Goal: Task Accomplishment & Management: Manage account settings

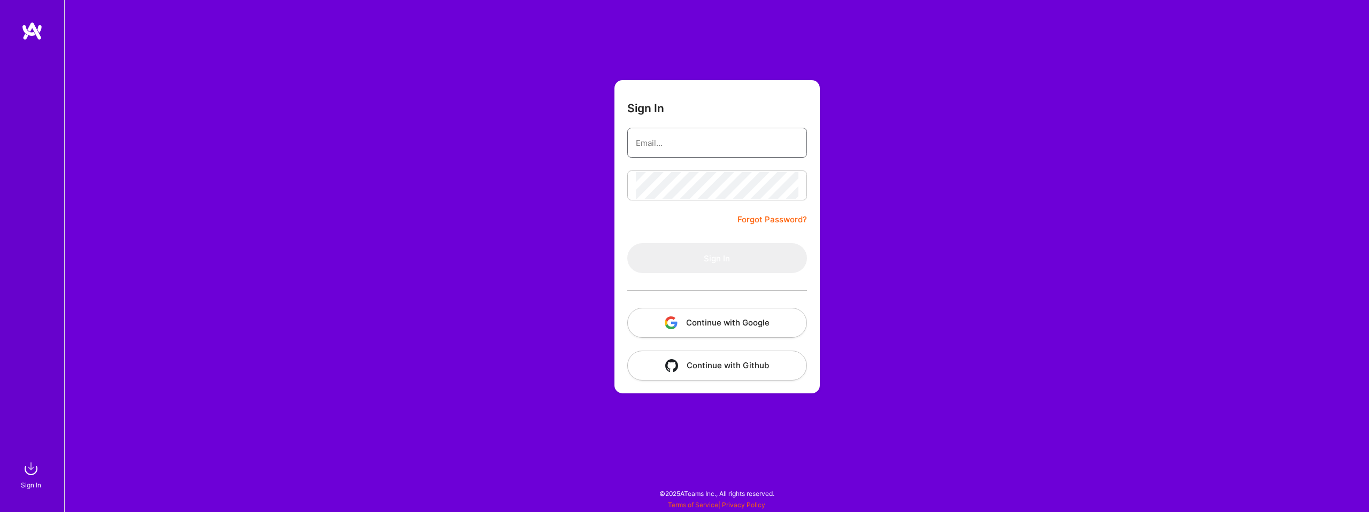
type input "[EMAIL_ADDRESS][DOMAIN_NAME]"
click at [680, 229] on form "Sign In [EMAIL_ADDRESS][DOMAIN_NAME] Forgot Password? Sign In Continue with Goo…" at bounding box center [716, 236] width 205 height 313
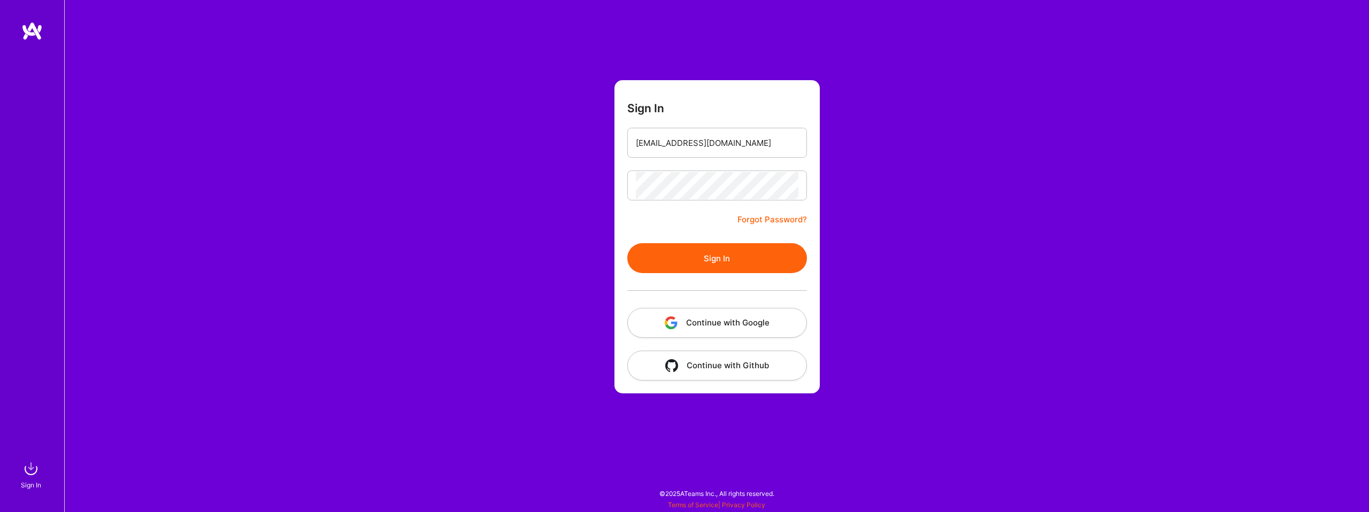
click at [729, 251] on button "Sign In" at bounding box center [717, 258] width 180 height 30
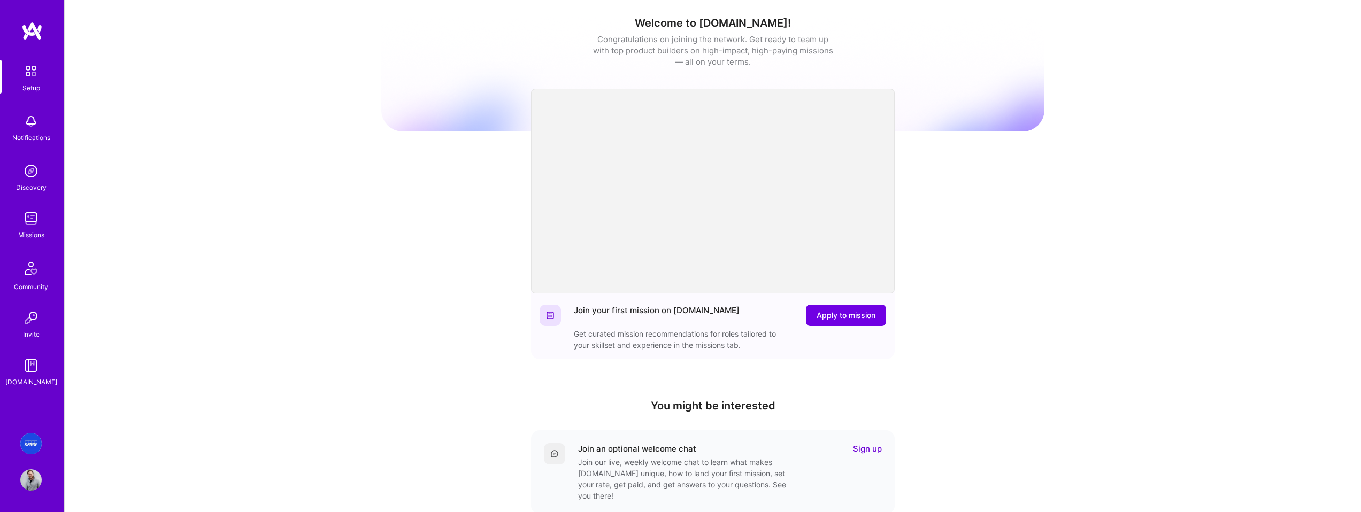
click at [27, 443] on img at bounding box center [30, 443] width 21 height 21
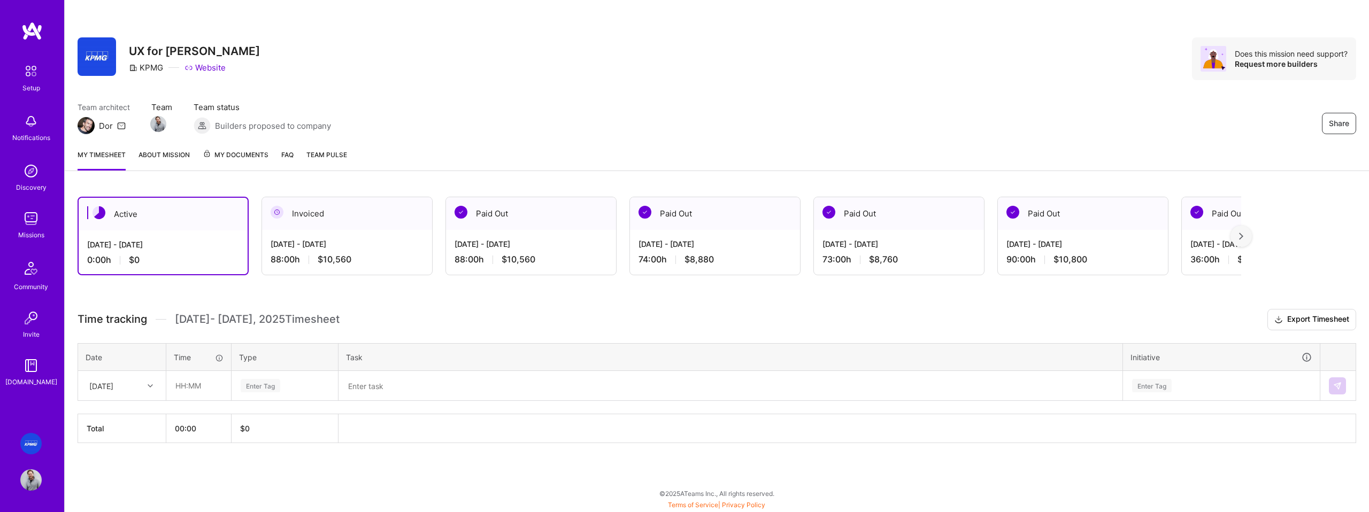
click at [411, 306] on div "Active [DATE] - [DATE] 0:00 h $0 Invoiced [DATE] - [DATE] 88:00 h $10,560 Paid …" at bounding box center [717, 340] width 1304 height 312
click at [140, 301] on div "Active [DATE] - [DATE] 0:00 h $0 Invoiced [DATE] - [DATE] 88:00 h $10,560 Paid …" at bounding box center [717, 340] width 1304 height 312
click at [152, 386] on div at bounding box center [151, 386] width 17 height 14
click at [119, 419] on div "[DATE]" at bounding box center [122, 416] width 87 height 20
click at [198, 389] on input "text" at bounding box center [199, 386] width 64 height 28
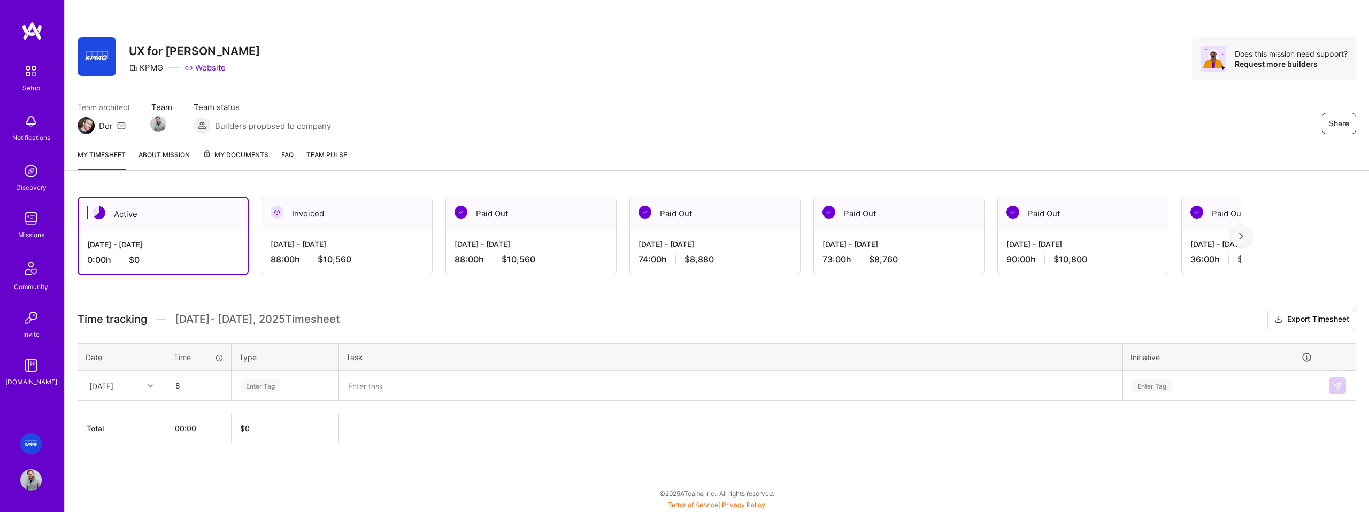
type input "08:00"
click at [273, 383] on div "Enter Tag" at bounding box center [261, 386] width 40 height 17
click at [274, 436] on div "Design" at bounding box center [284, 446] width 105 height 25
click at [389, 392] on textarea at bounding box center [731, 386] width 782 height 28
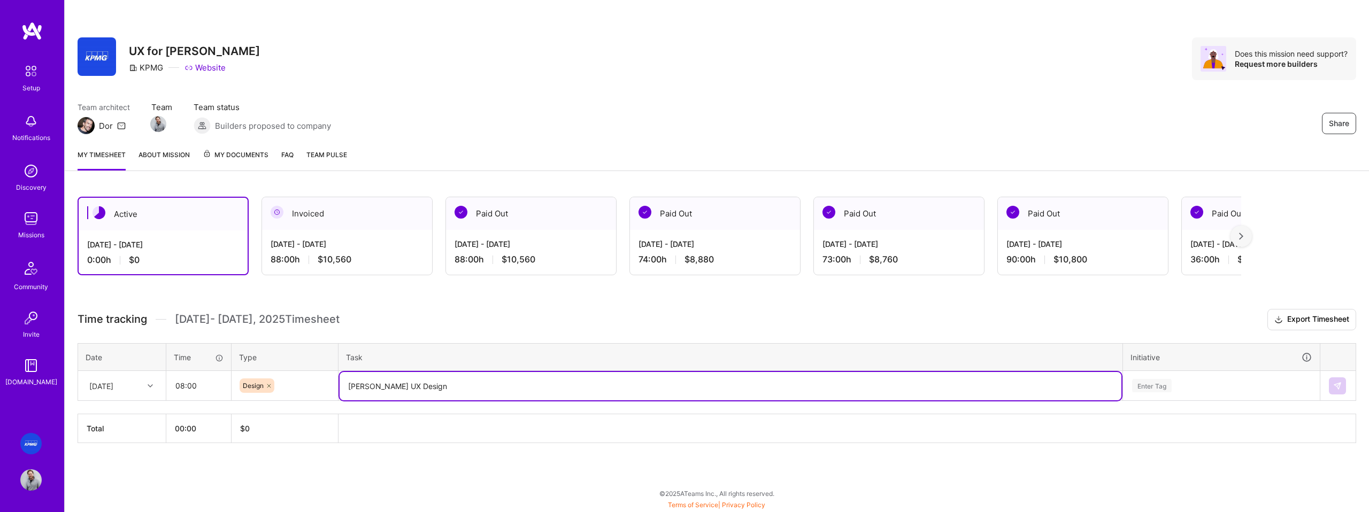
type textarea "[PERSON_NAME] UX Design"
click at [1167, 380] on div "Enter Tag" at bounding box center [1214, 386] width 196 height 28
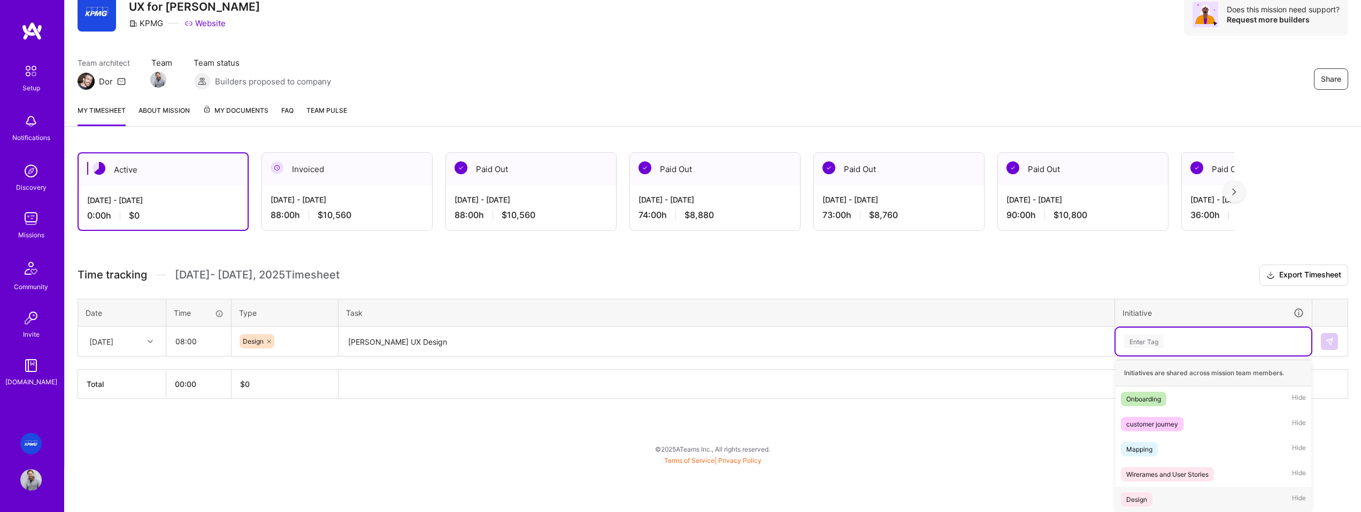
drag, startPoint x: 1151, startPoint y: 493, endPoint x: 1187, endPoint y: 495, distance: 35.4
click at [1151, 493] on div "Design Hide" at bounding box center [1214, 499] width 196 height 25
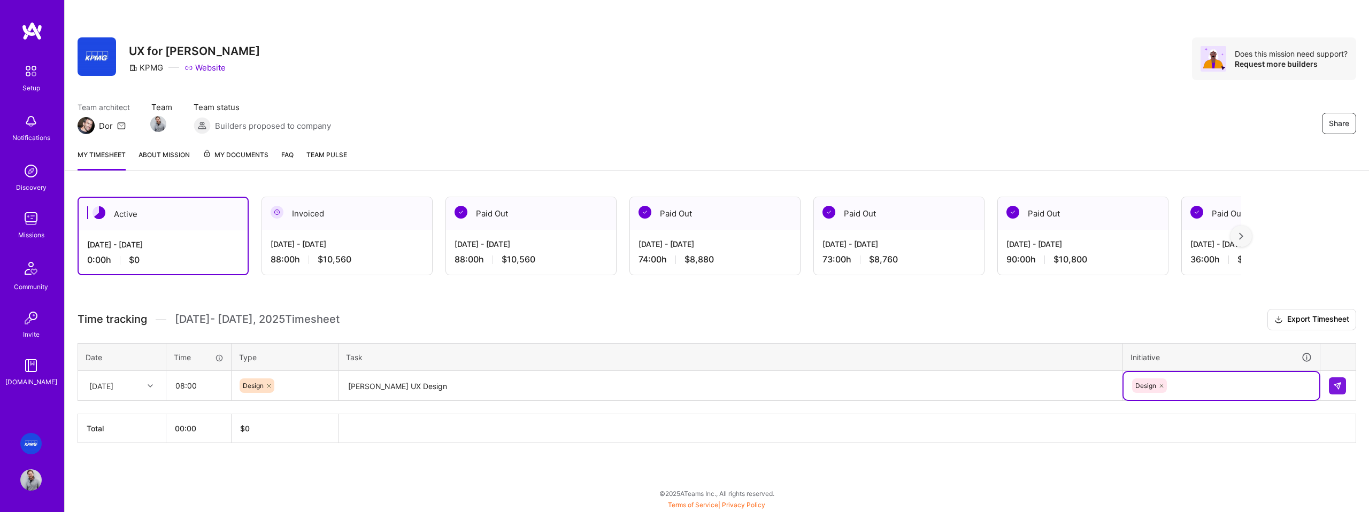
click at [386, 387] on textarea "[PERSON_NAME] UX Design" at bounding box center [731, 386] width 782 height 28
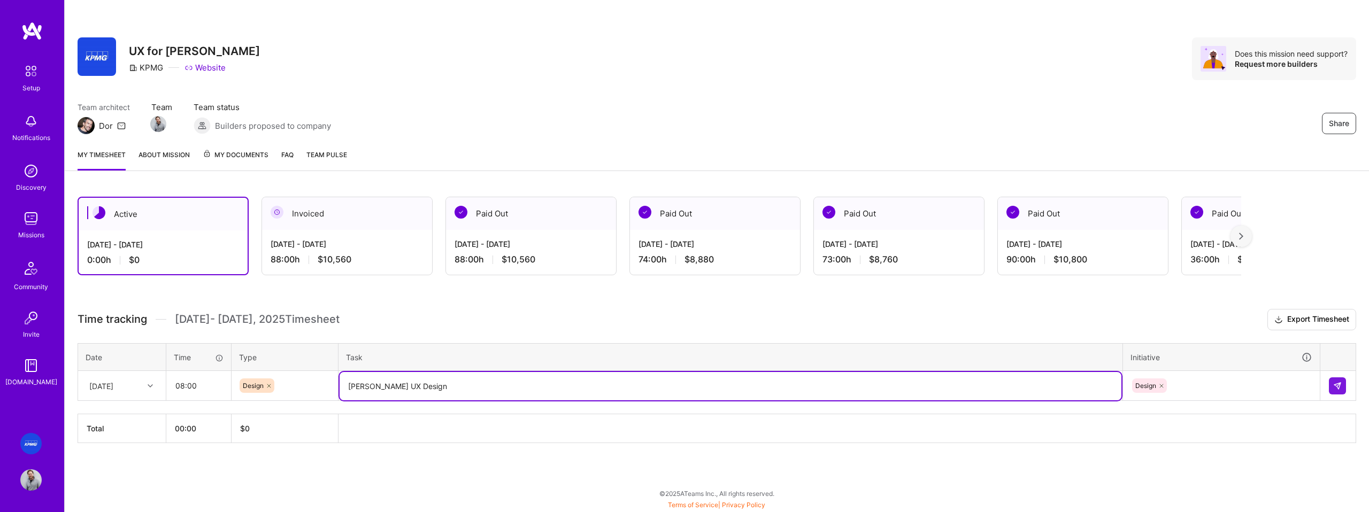
click at [386, 387] on textarea "[PERSON_NAME] UX Design" at bounding box center [731, 386] width 782 height 28
click at [166, 485] on div "Active [DATE] - [DATE] 0:00 h $0 Invoiced [DATE] - [DATE] 88:00 h $10,560 Paid …" at bounding box center [717, 340] width 1304 height 312
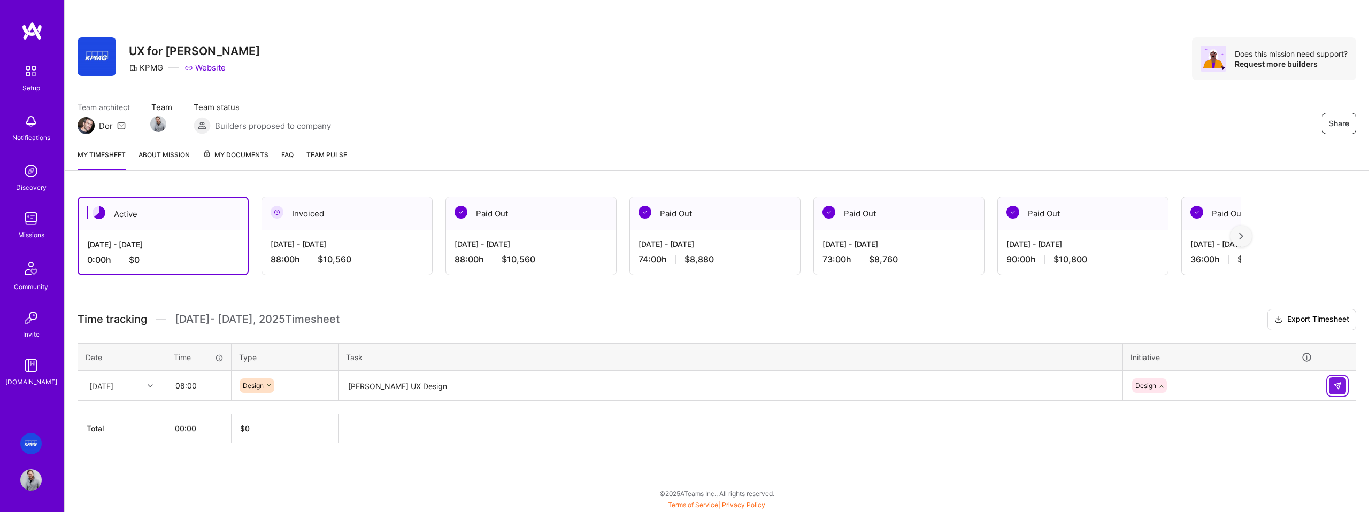
click at [1337, 386] on img at bounding box center [1337, 386] width 9 height 9
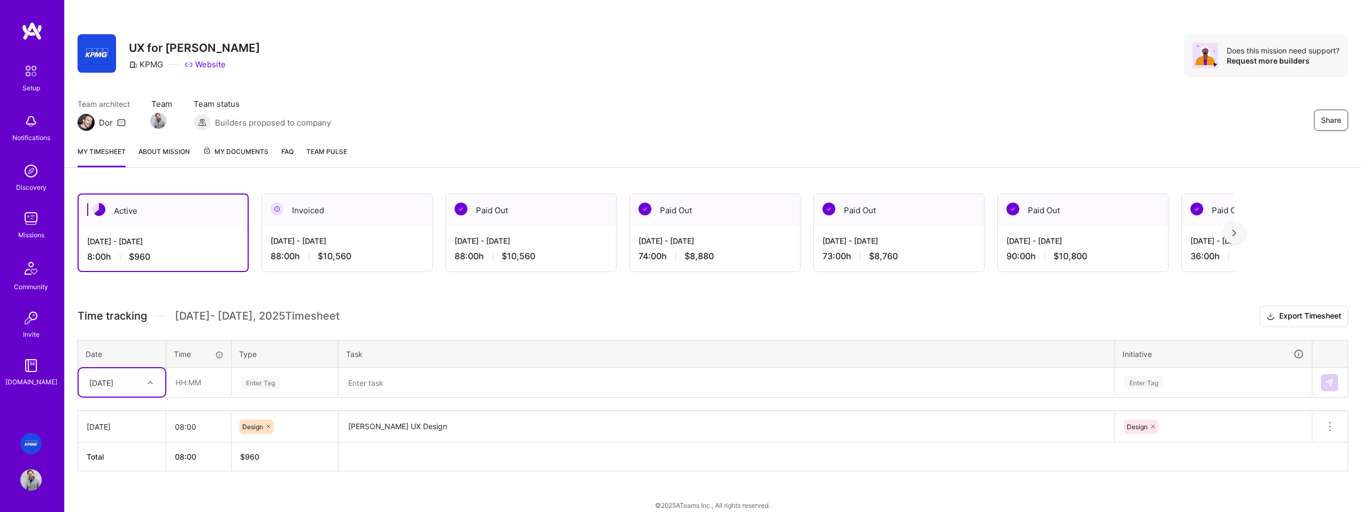
scroll to position [15, 0]
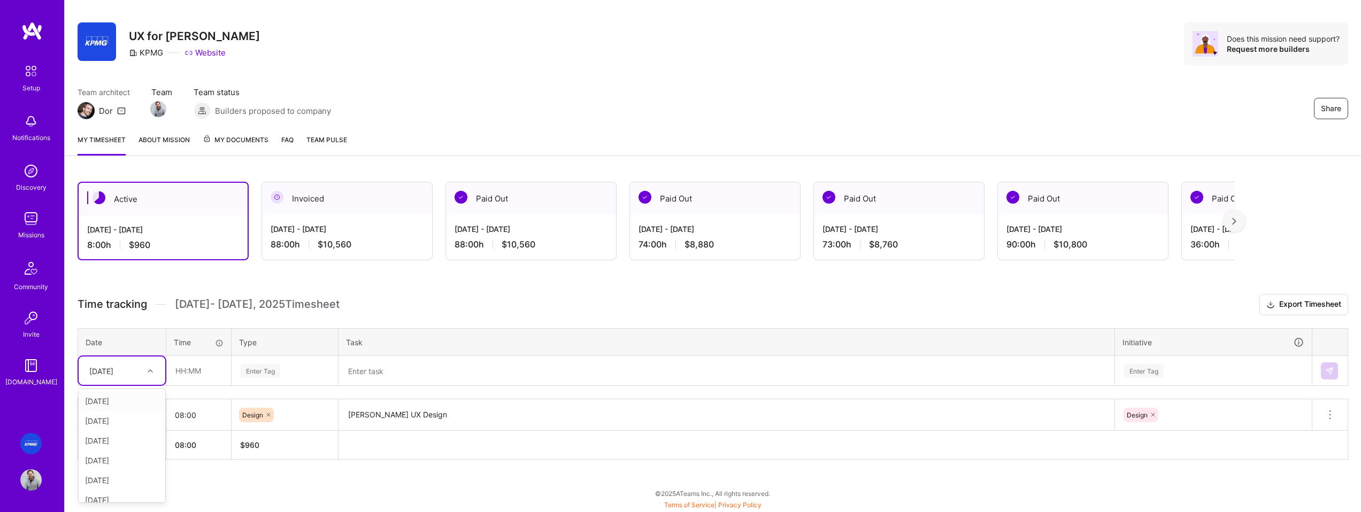
click at [135, 374] on div "[DATE]" at bounding box center [113, 371] width 59 height 18
click at [126, 399] on div "[DATE]" at bounding box center [122, 401] width 87 height 20
click at [196, 372] on input "text" at bounding box center [199, 371] width 64 height 28
type input "08:00"
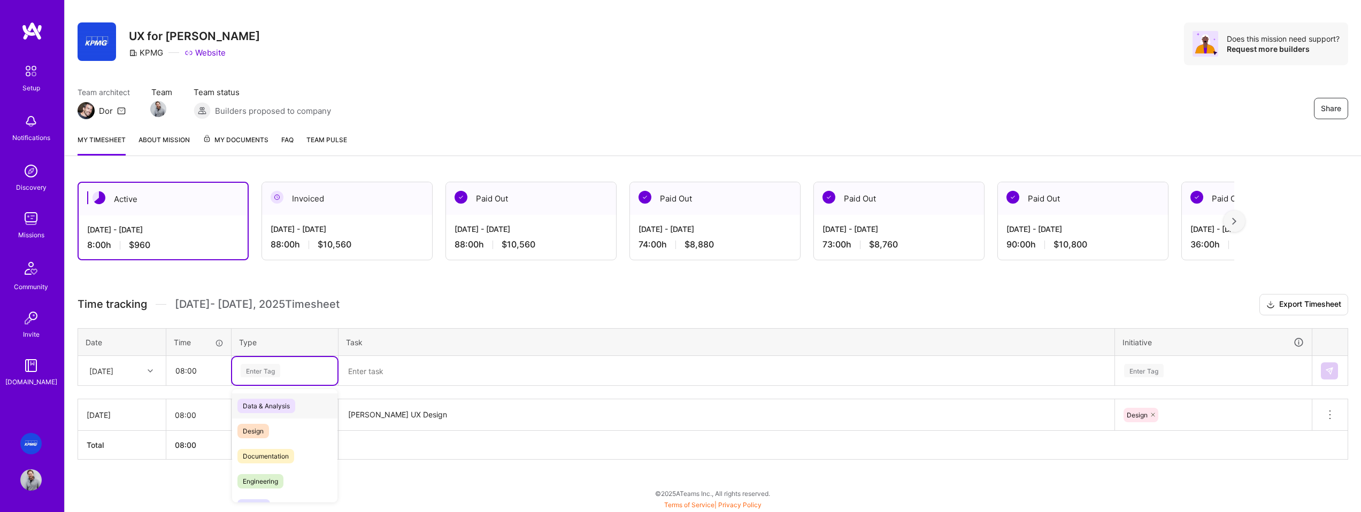
click at [264, 376] on div "Enter Tag" at bounding box center [261, 371] width 40 height 17
click at [274, 424] on div "Design" at bounding box center [284, 431] width 105 height 25
click at [394, 377] on textarea at bounding box center [727, 371] width 774 height 28
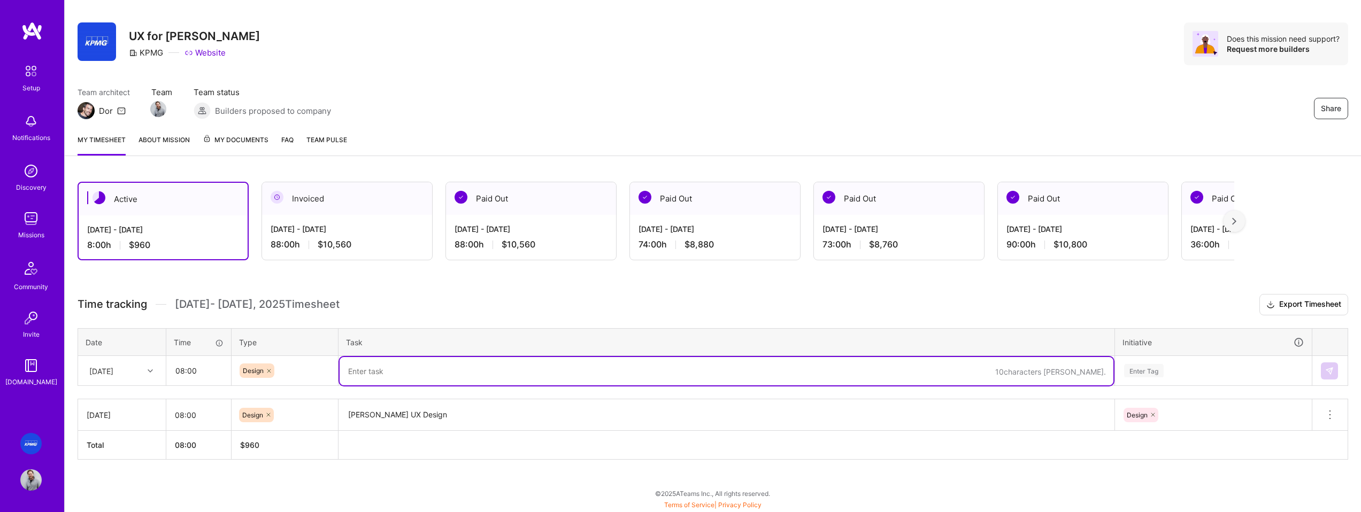
paste textarea "[PERSON_NAME] UX Design"
type textarea "[PERSON_NAME] UX Design"
click at [1148, 373] on div "Enter Tag" at bounding box center [1214, 371] width 196 height 28
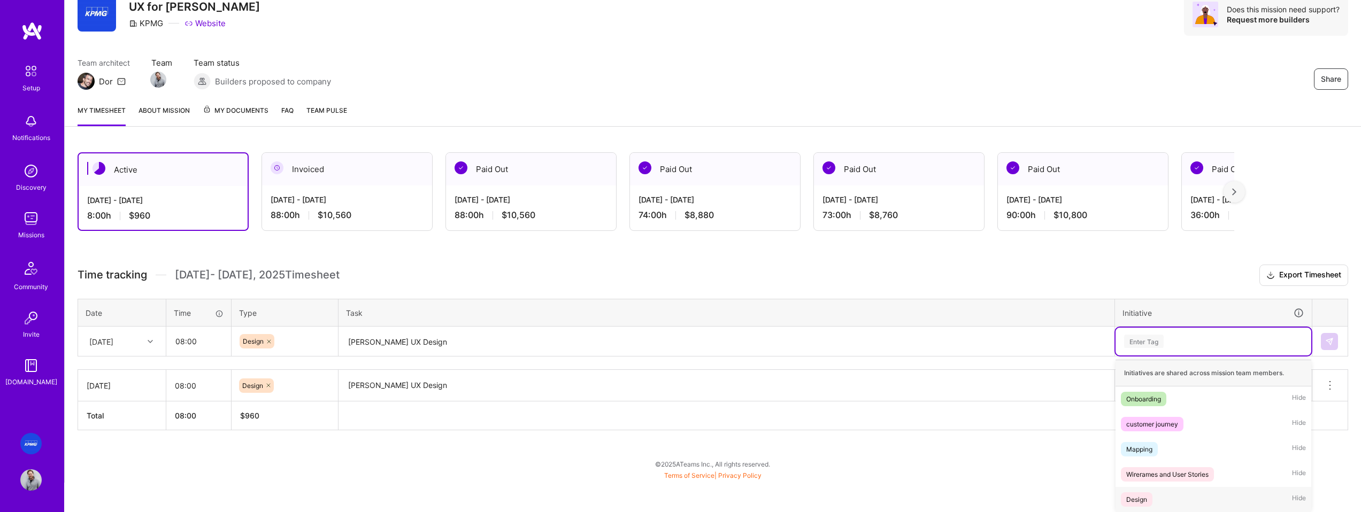
click at [1147, 504] on span "Design" at bounding box center [1137, 500] width 32 height 14
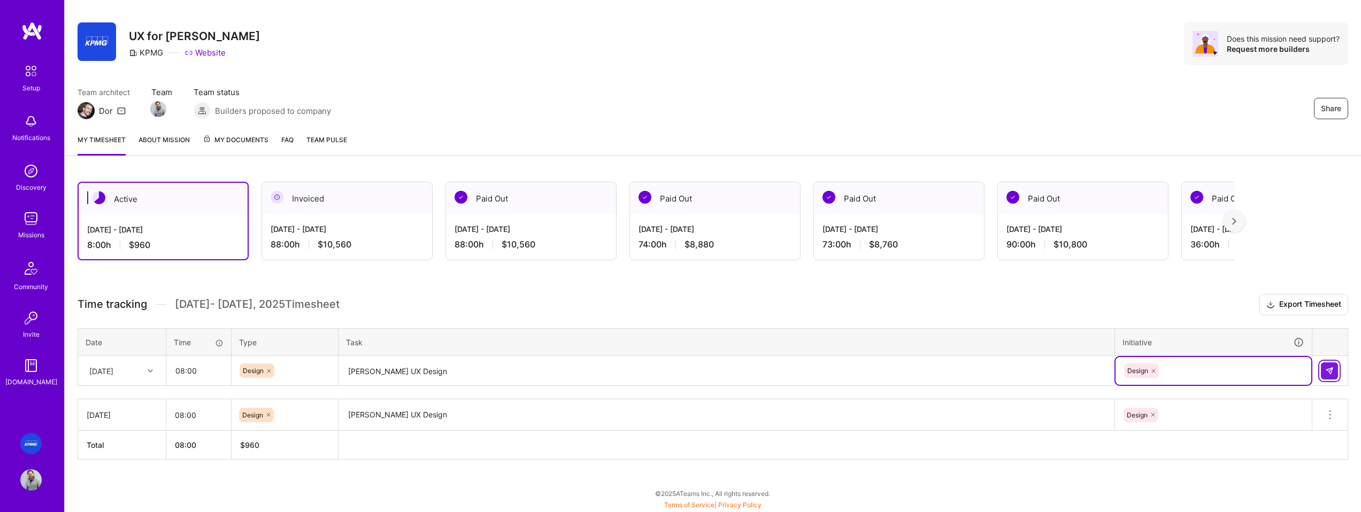
click at [1334, 368] on button at bounding box center [1329, 371] width 17 height 17
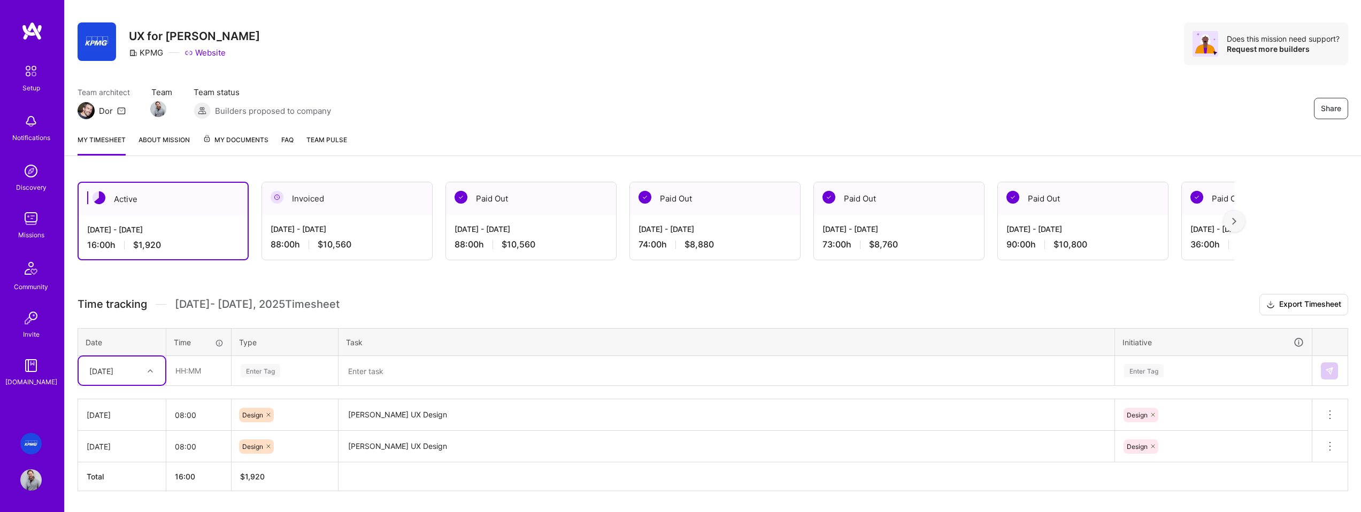
click at [132, 372] on div "option [DATE], selected. Select is focused ,type to refine list, press Down to …" at bounding box center [122, 371] width 87 height 28
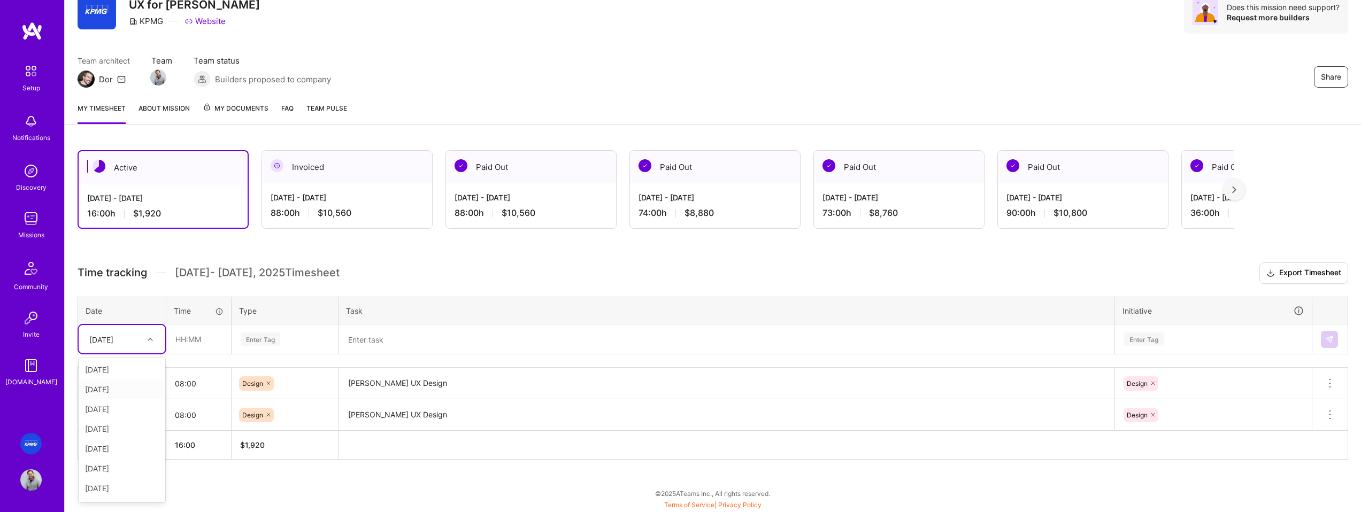
click at [121, 391] on div "[DATE]" at bounding box center [122, 390] width 87 height 20
click at [197, 333] on input "text" at bounding box center [199, 339] width 64 height 28
type input "08:00"
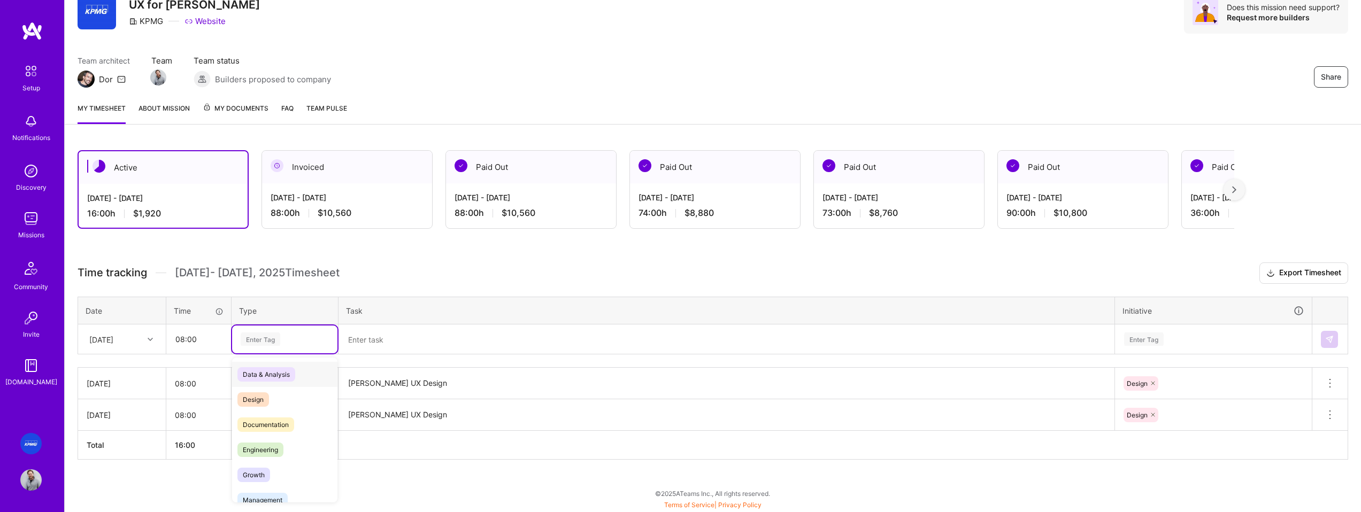
click at [276, 337] on div "Enter Tag" at bounding box center [261, 339] width 40 height 17
click at [267, 402] on span "Design" at bounding box center [253, 400] width 32 height 14
click at [403, 333] on textarea at bounding box center [727, 340] width 774 height 28
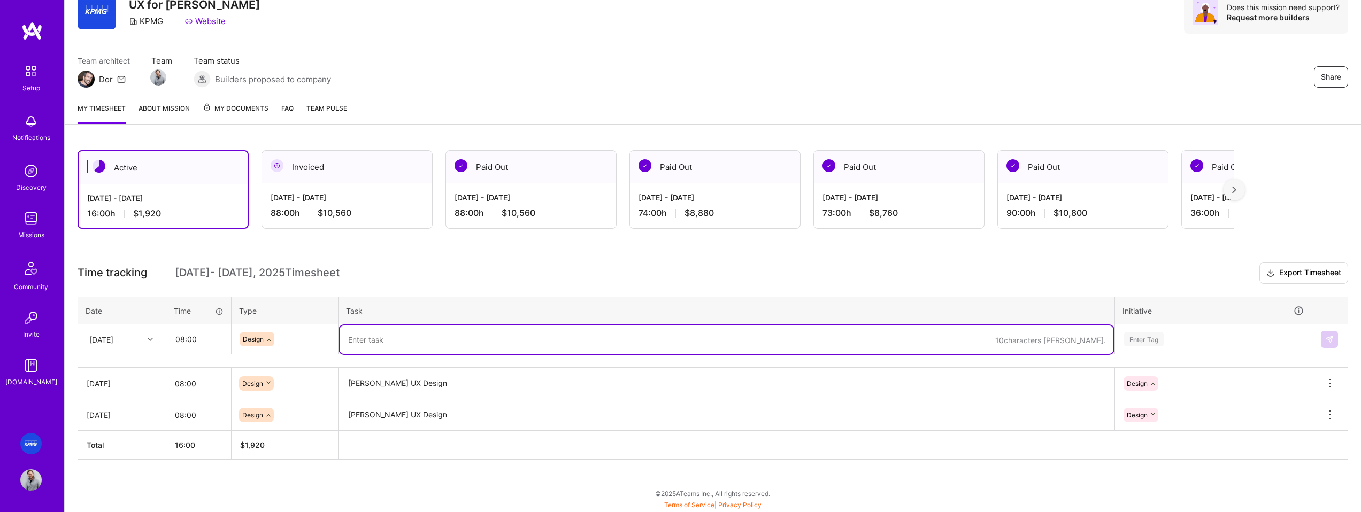
paste textarea "[PERSON_NAME] UX Design"
type textarea "[PERSON_NAME] UX Design"
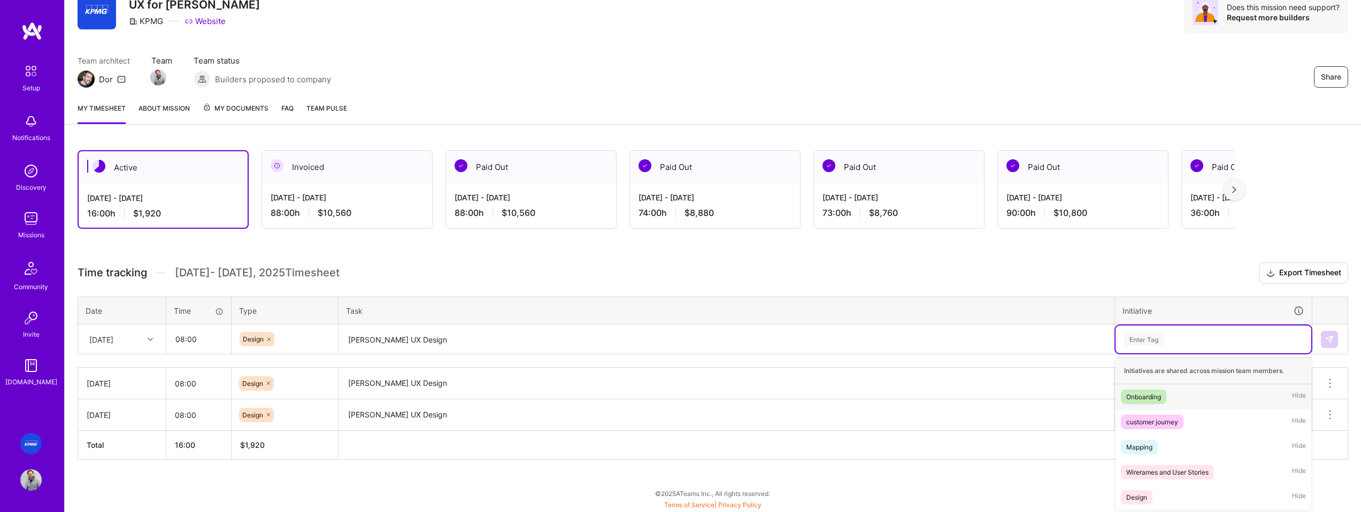
click at [1181, 340] on div "Enter Tag" at bounding box center [1213, 339] width 181 height 13
click at [1162, 494] on div "Design Hide" at bounding box center [1214, 497] width 196 height 25
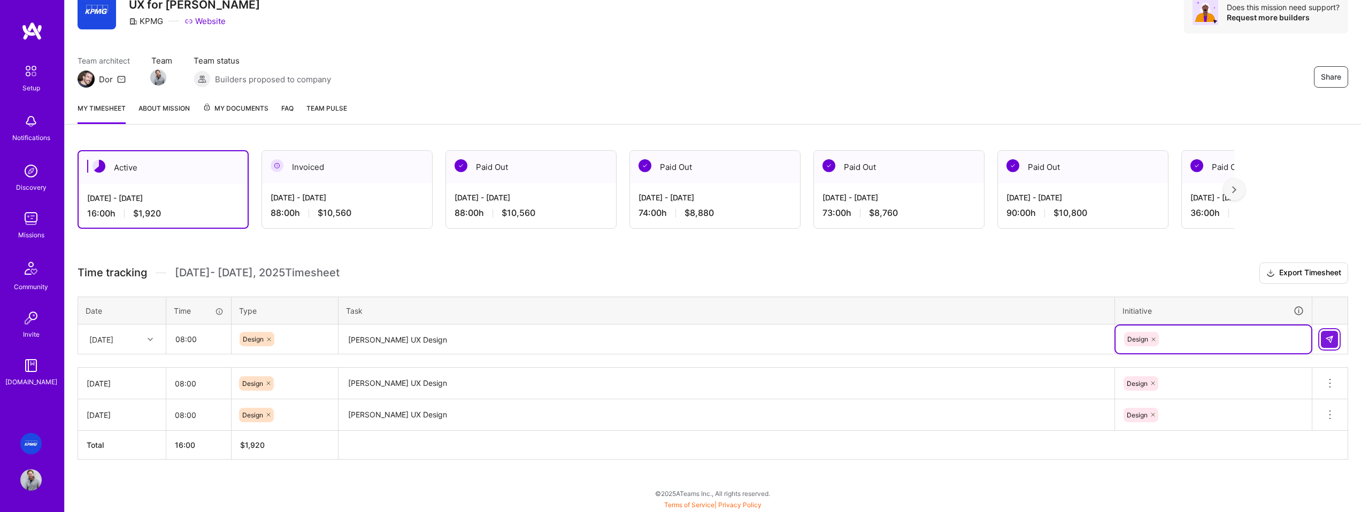
click at [1331, 342] on img at bounding box center [1329, 339] width 9 height 9
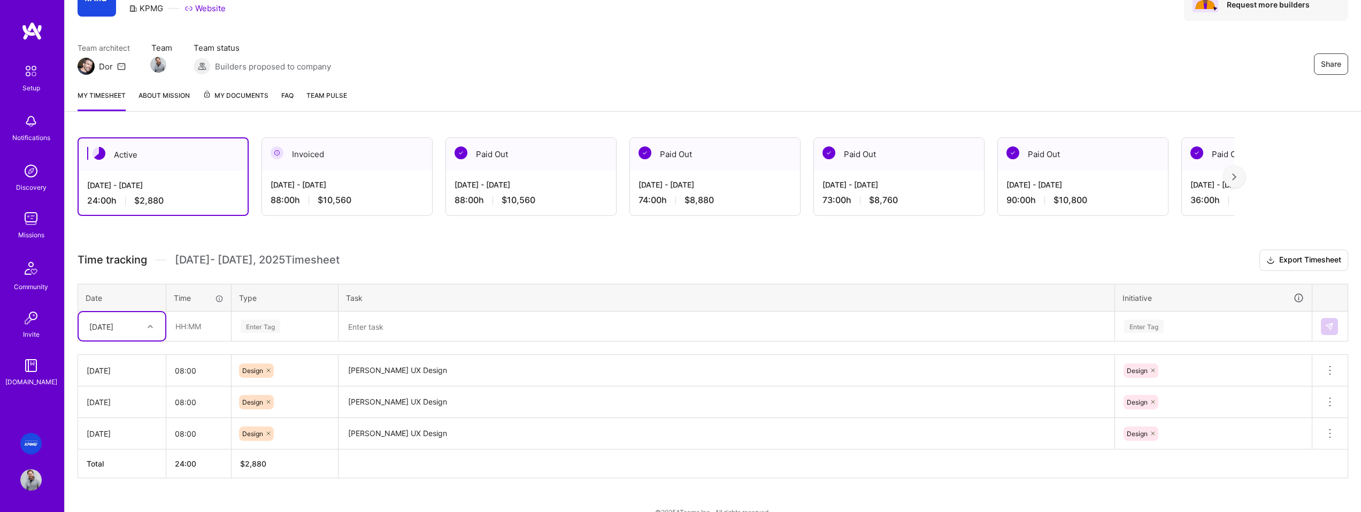
scroll to position [78, 0]
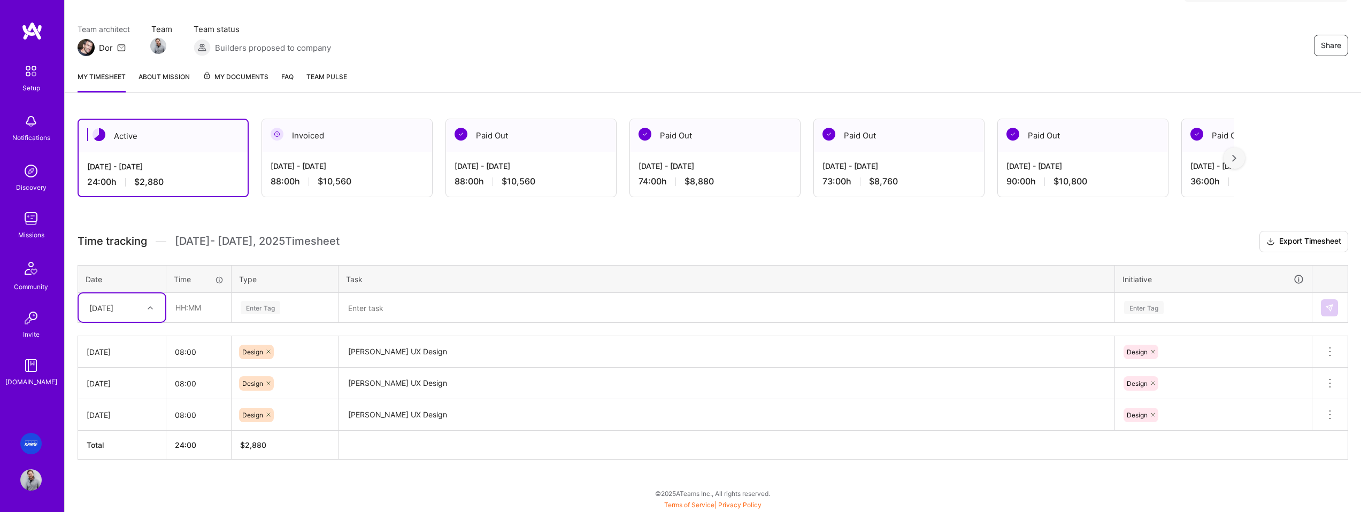
click at [149, 303] on div at bounding box center [151, 308] width 17 height 14
click at [125, 419] on div "[DATE]" at bounding box center [122, 418] width 87 height 20
click at [195, 299] on input "text" at bounding box center [199, 308] width 64 height 28
type input "08:00"
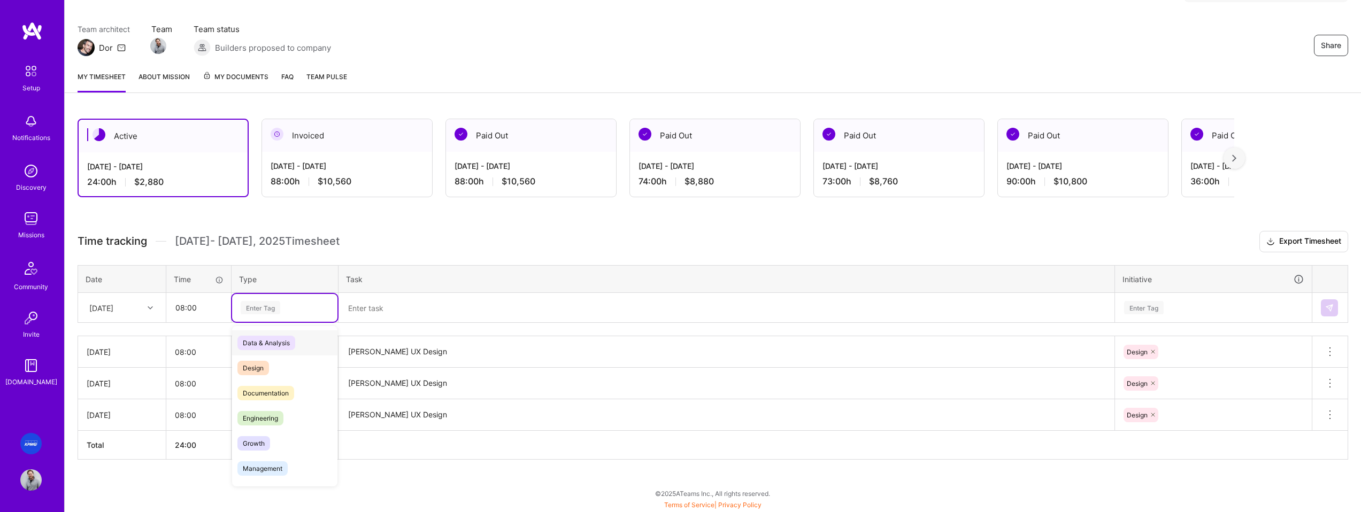
click at [287, 301] on div "Enter Tag" at bounding box center [285, 307] width 90 height 13
click at [273, 362] on div "Design" at bounding box center [284, 368] width 105 height 25
drag, startPoint x: 396, startPoint y: 312, endPoint x: 519, endPoint y: 319, distance: 123.2
click at [396, 312] on textarea at bounding box center [727, 308] width 774 height 28
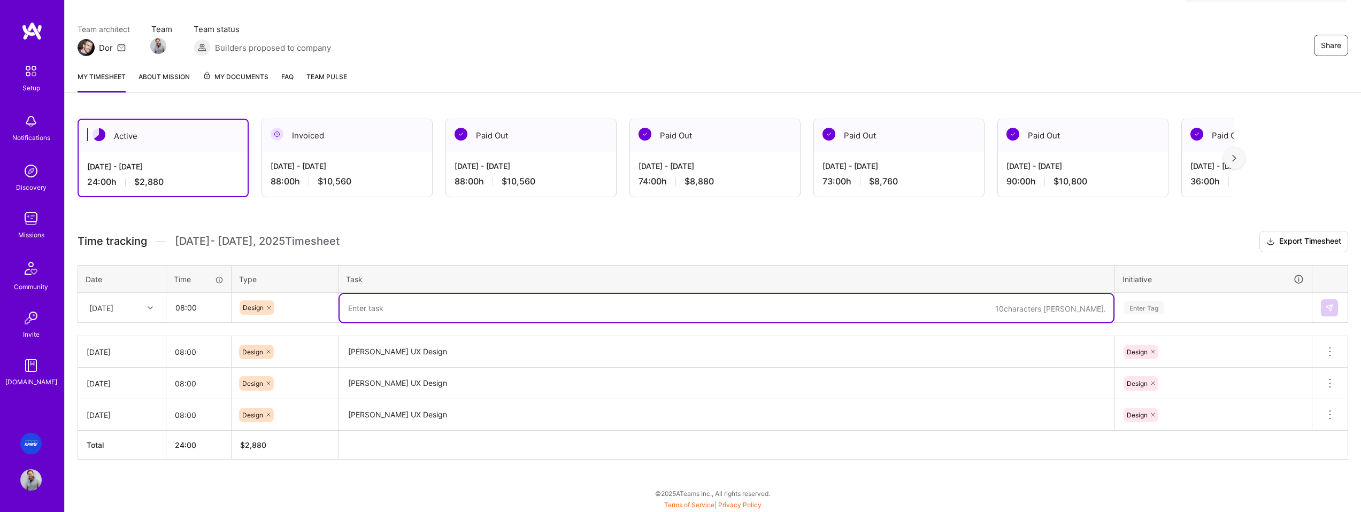
paste textarea "[PERSON_NAME] UX Design"
type textarea "[PERSON_NAME] UX Design"
click at [1186, 311] on div "Enter Tag" at bounding box center [1213, 307] width 181 height 13
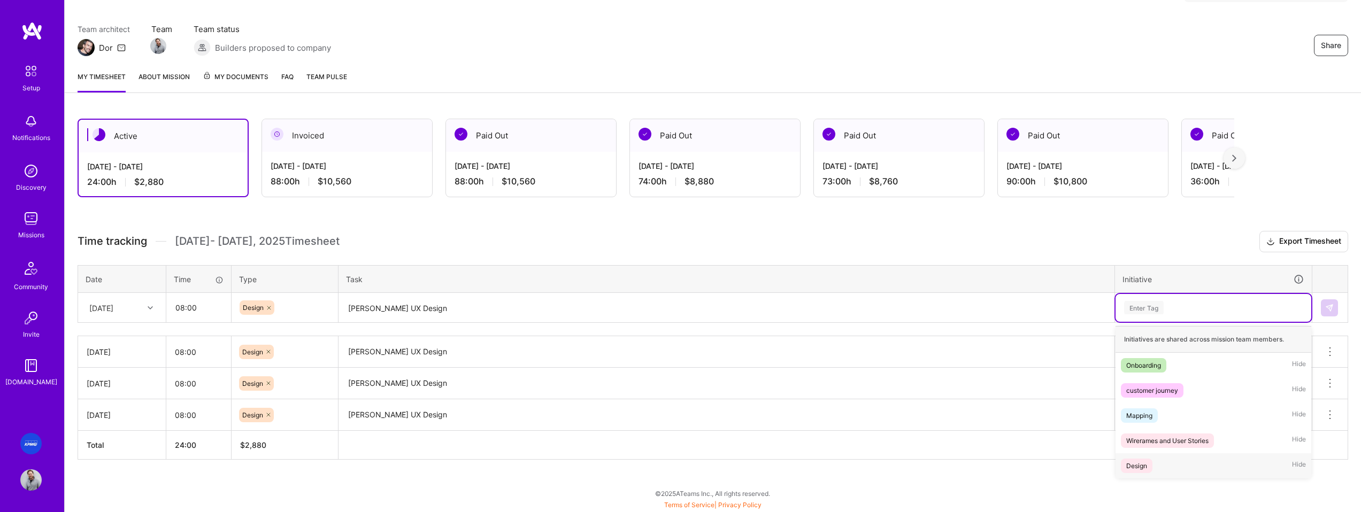
click at [1172, 457] on div "Design Hide" at bounding box center [1214, 465] width 196 height 25
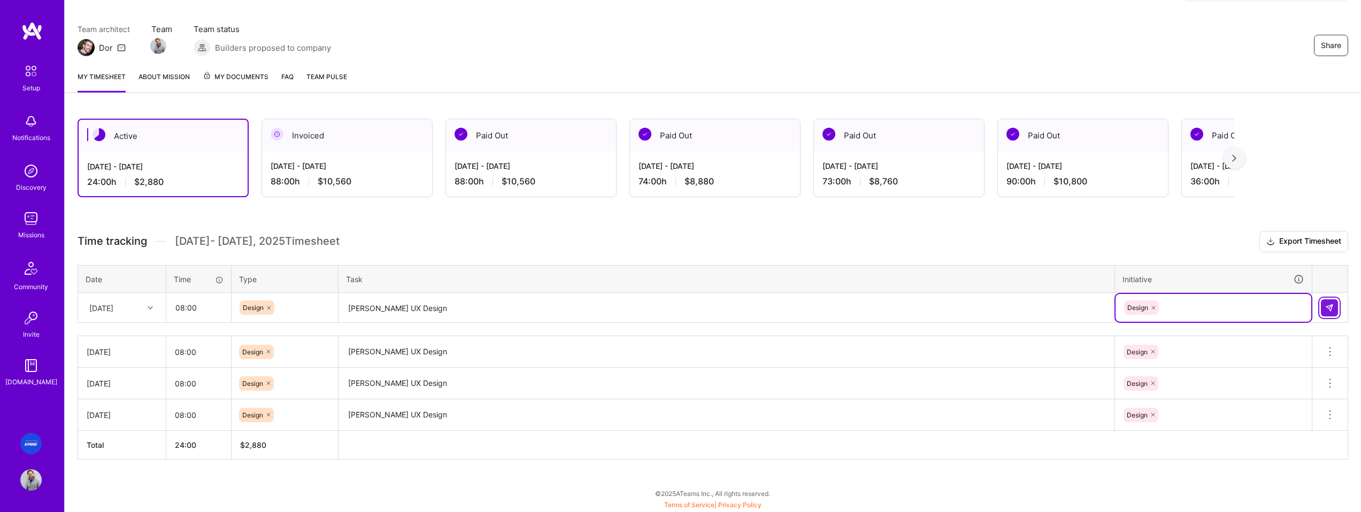
click at [1336, 304] on td at bounding box center [1330, 308] width 36 height 30
click at [1334, 305] on button at bounding box center [1329, 307] width 17 height 17
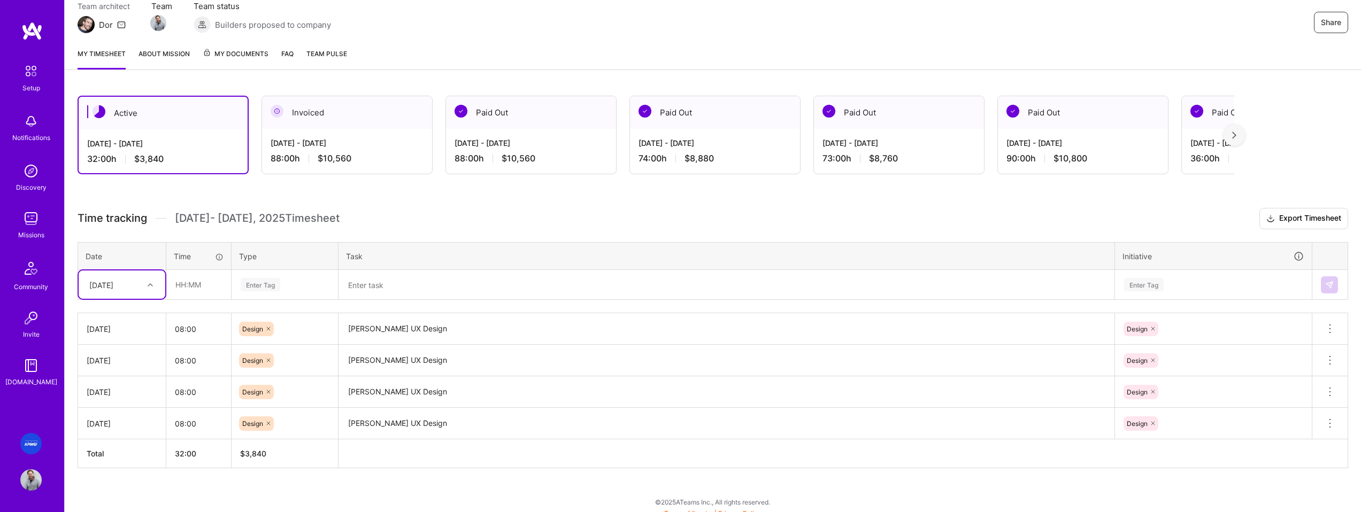
scroll to position [110, 0]
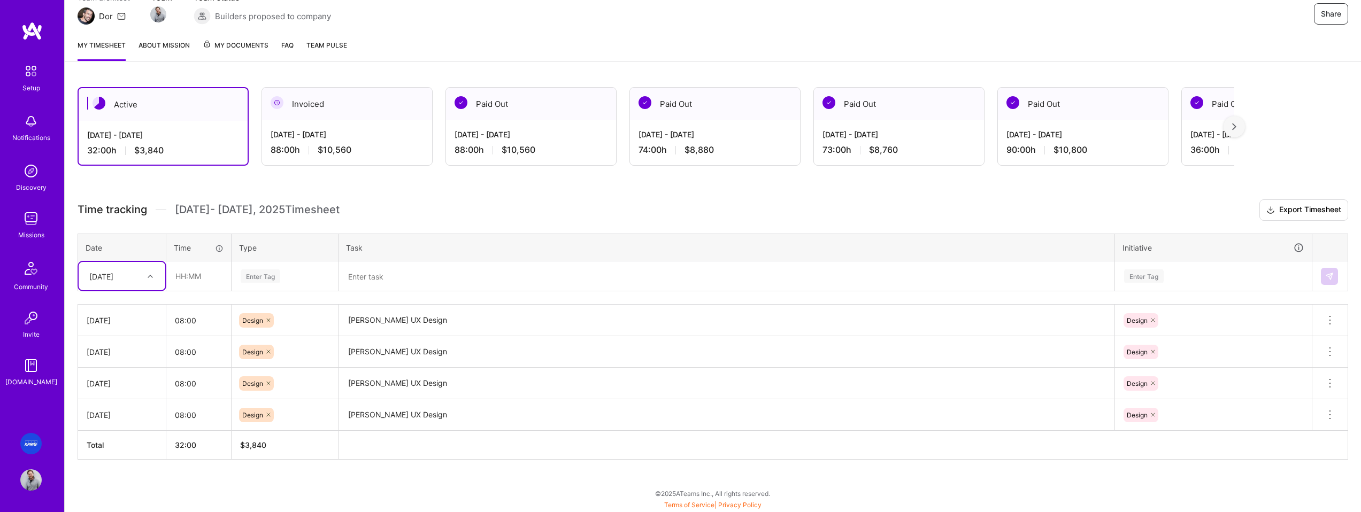
click at [113, 280] on div "[DATE]" at bounding box center [101, 276] width 24 height 11
click at [123, 406] on div "[DATE]" at bounding box center [122, 404] width 87 height 20
click at [199, 281] on input "text" at bounding box center [199, 276] width 64 height 28
type input "08:00"
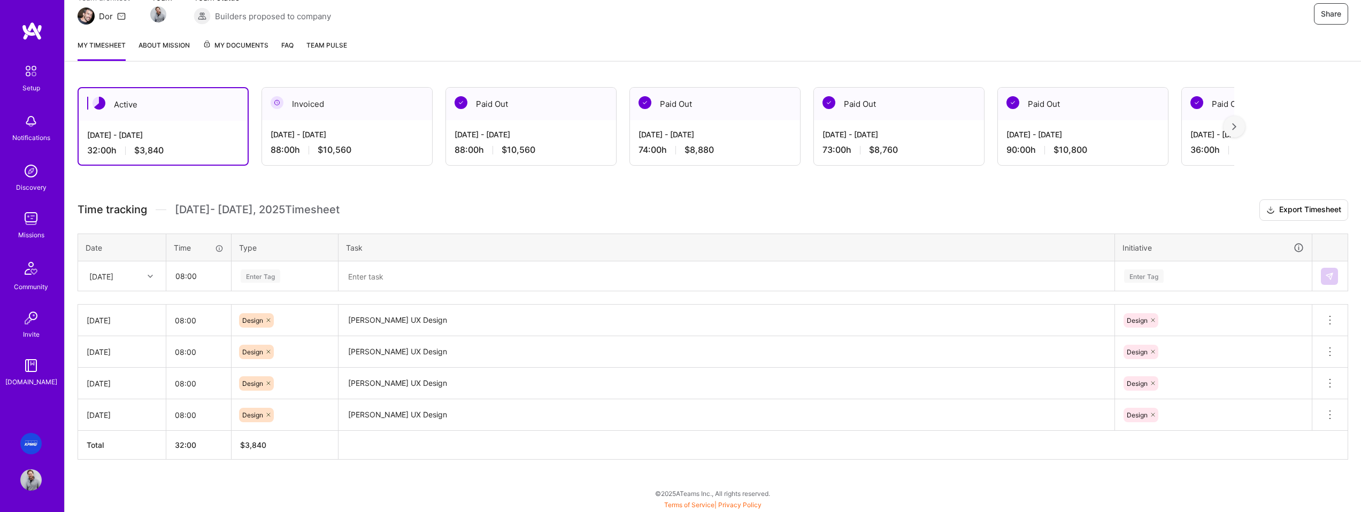
click at [280, 281] on div "Enter Tag" at bounding box center [261, 276] width 40 height 17
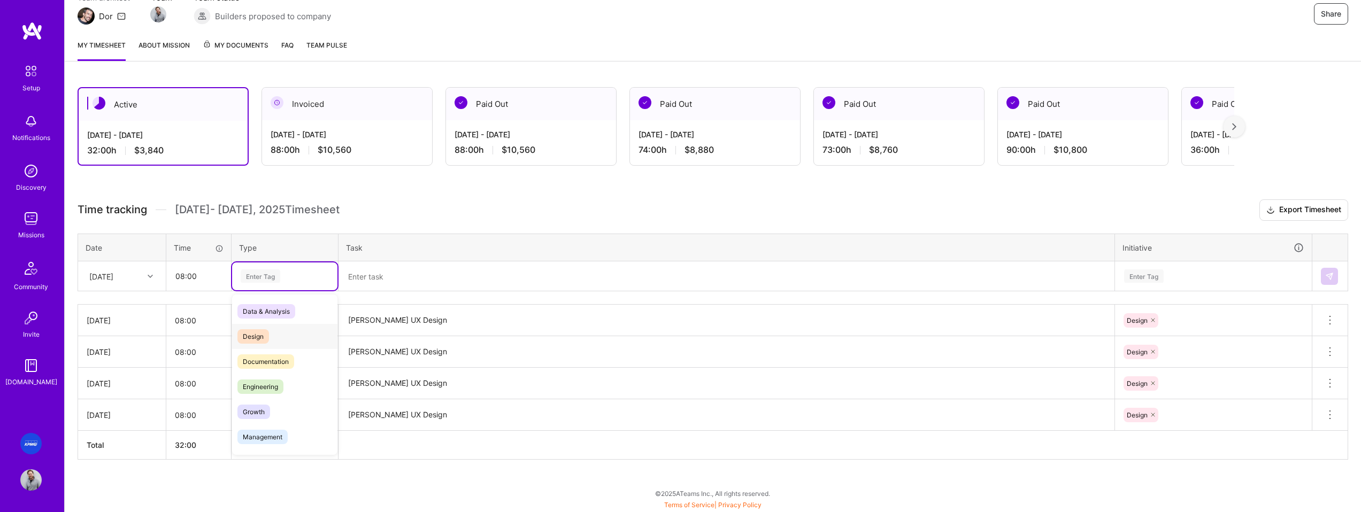
click at [274, 338] on div "Design" at bounding box center [284, 336] width 105 height 25
click at [385, 279] on textarea at bounding box center [727, 277] width 774 height 28
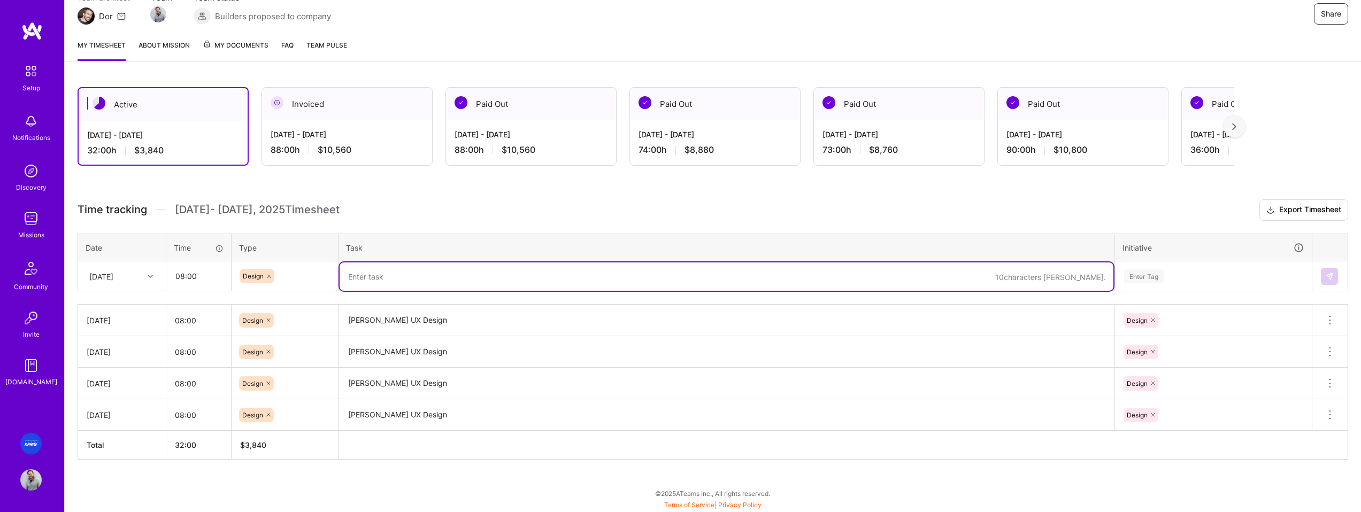
paste textarea "[PERSON_NAME] UX Design"
type textarea "[PERSON_NAME] UX Design"
click at [1186, 272] on div "Enter Tag" at bounding box center [1213, 276] width 181 height 13
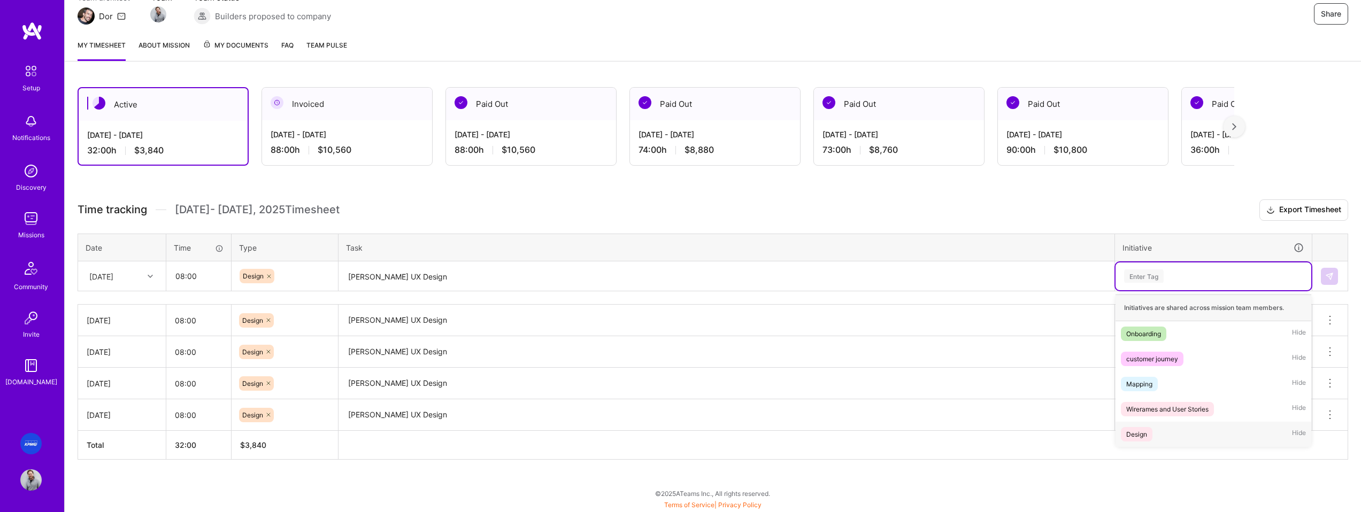
click at [1160, 434] on div "Design Hide" at bounding box center [1214, 434] width 196 height 25
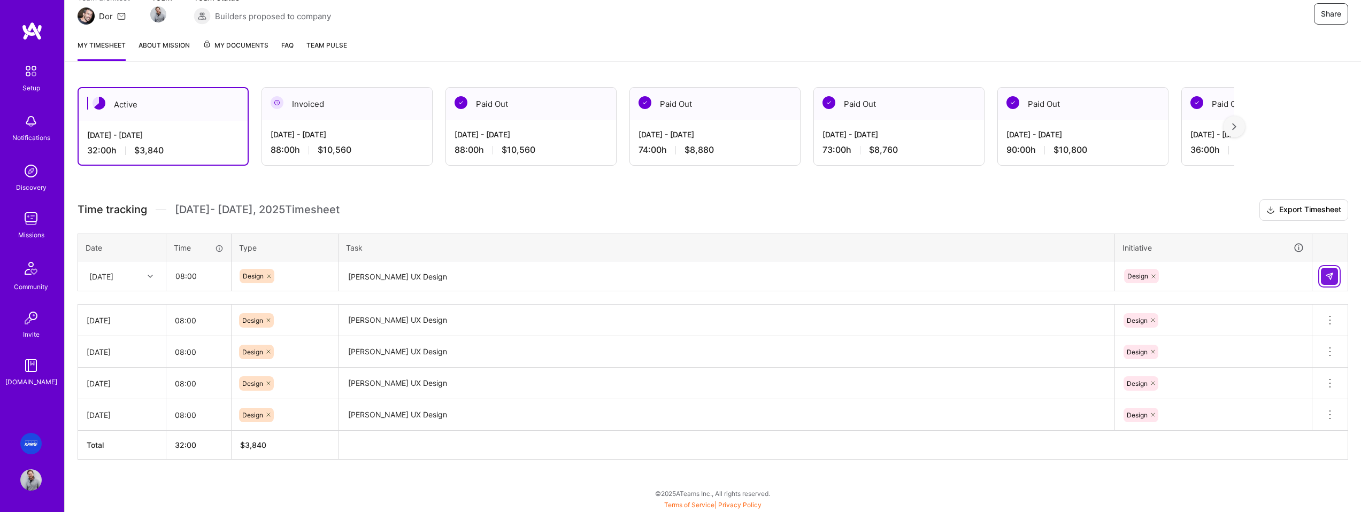
click at [1333, 277] on img at bounding box center [1329, 276] width 9 height 9
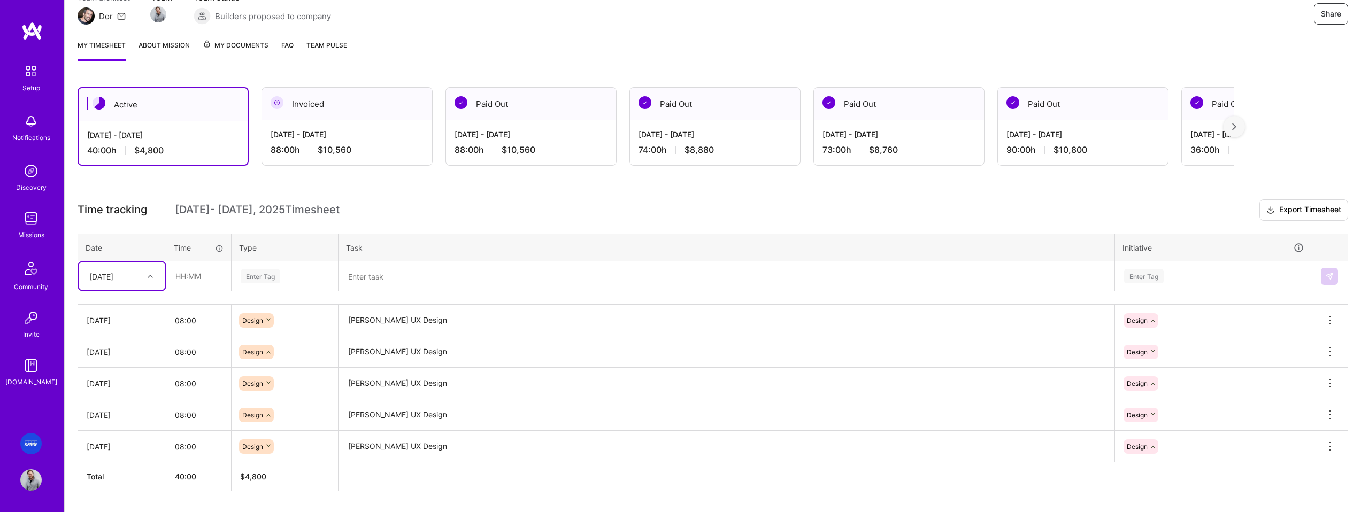
click at [153, 280] on div at bounding box center [151, 277] width 17 height 14
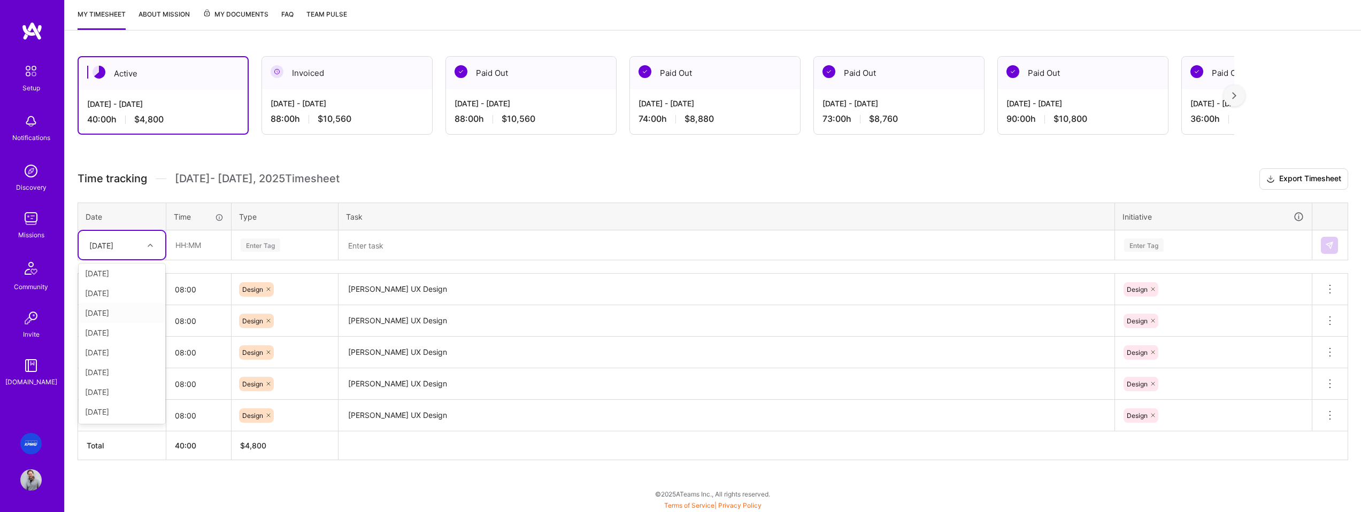
scroll to position [141, 0]
click at [131, 390] on div "[DATE]" at bounding box center [122, 392] width 87 height 20
click at [196, 255] on input "text" at bounding box center [199, 244] width 64 height 28
type input "08:00"
click at [265, 247] on div "Enter Tag" at bounding box center [261, 244] width 40 height 17
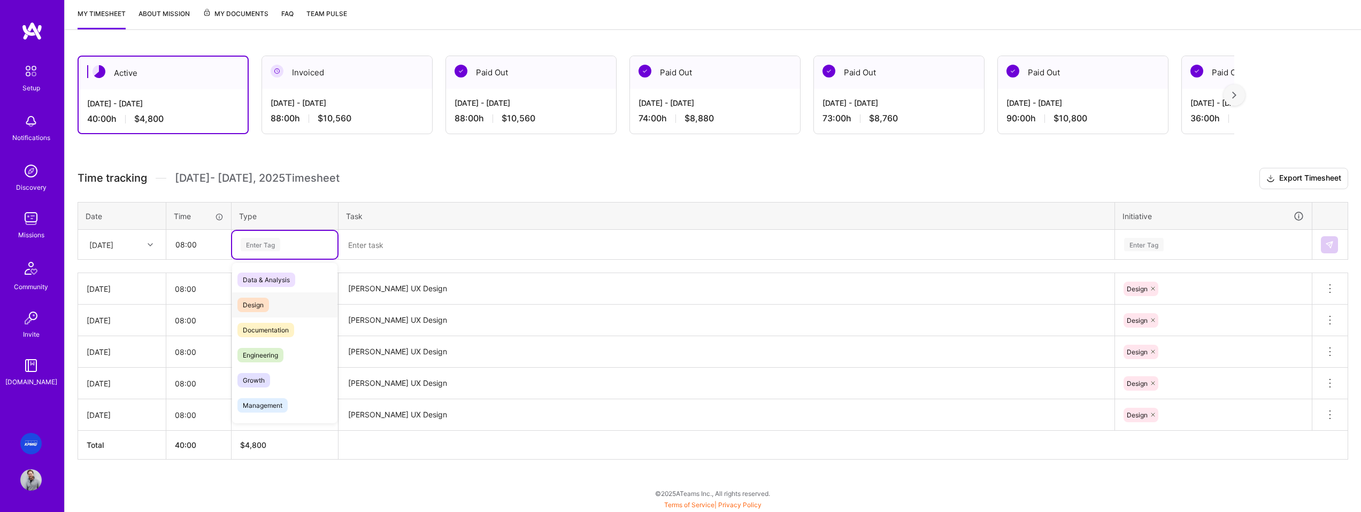
click at [269, 304] on div "Design" at bounding box center [284, 305] width 105 height 25
drag, startPoint x: 397, startPoint y: 235, endPoint x: 390, endPoint y: 239, distance: 7.7
click at [396, 235] on textarea at bounding box center [727, 245] width 774 height 28
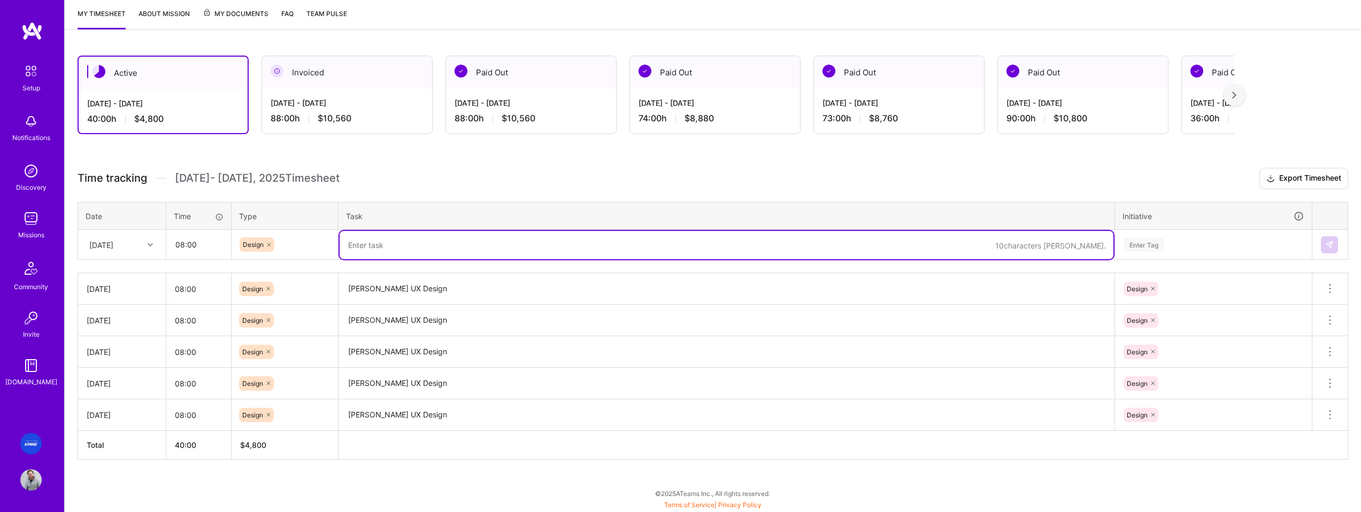
paste textarea "[PERSON_NAME] UX Design"
type textarea "[PERSON_NAME] UX Design"
drag, startPoint x: 1146, startPoint y: 241, endPoint x: 1156, endPoint y: 249, distance: 12.9
click at [1147, 243] on div "Enter Tag" at bounding box center [1144, 244] width 40 height 17
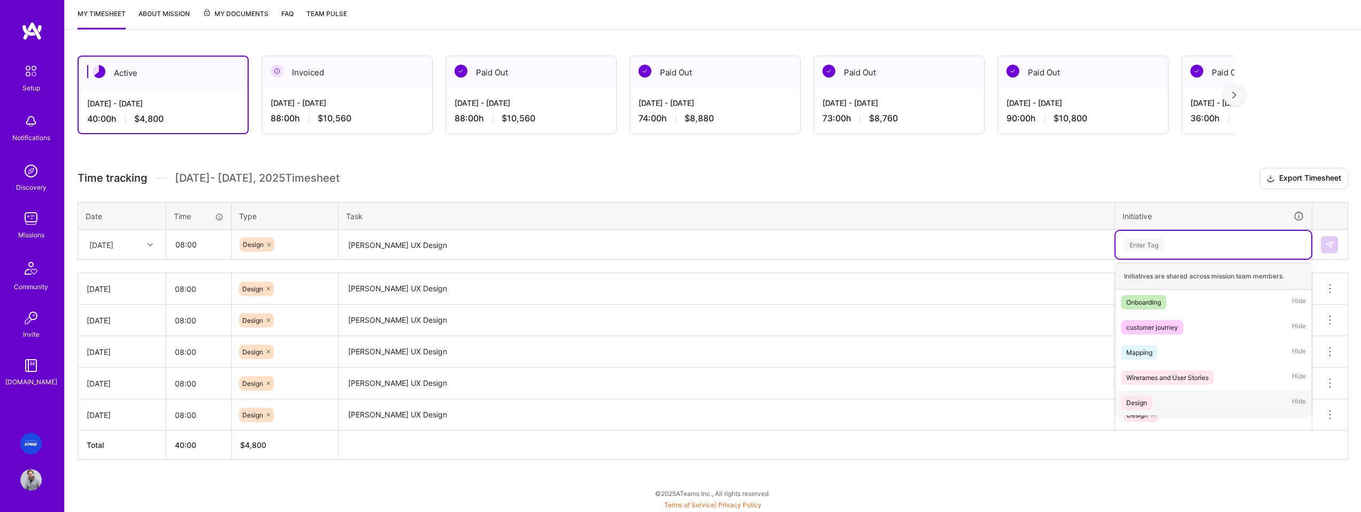
click at [1153, 401] on div "Design Hide" at bounding box center [1214, 402] width 196 height 25
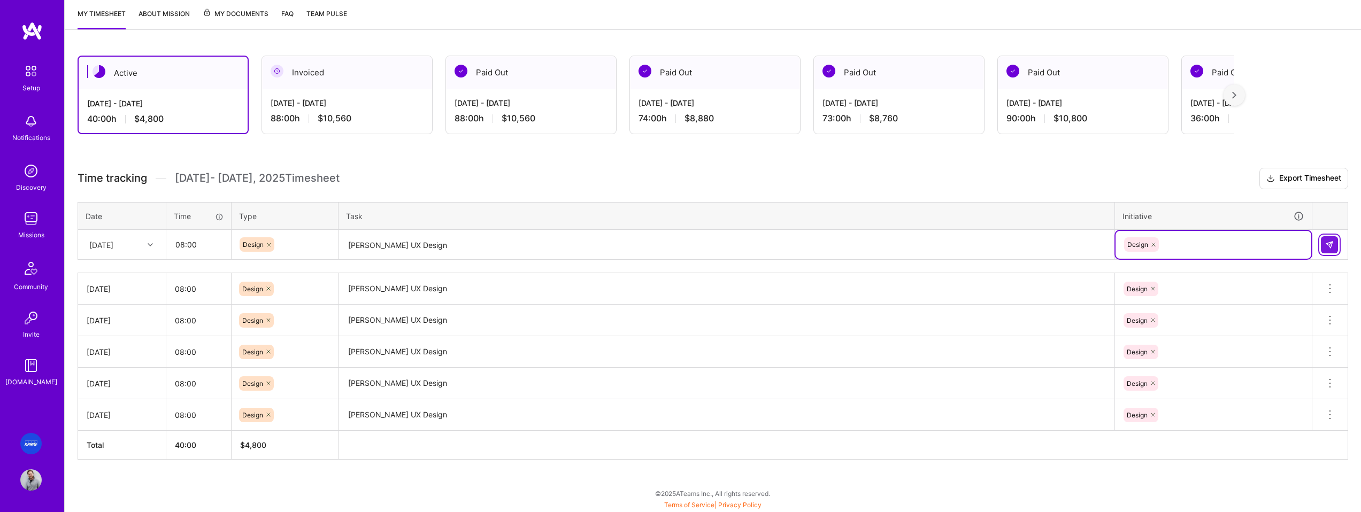
click at [1336, 245] on button at bounding box center [1329, 244] width 17 height 17
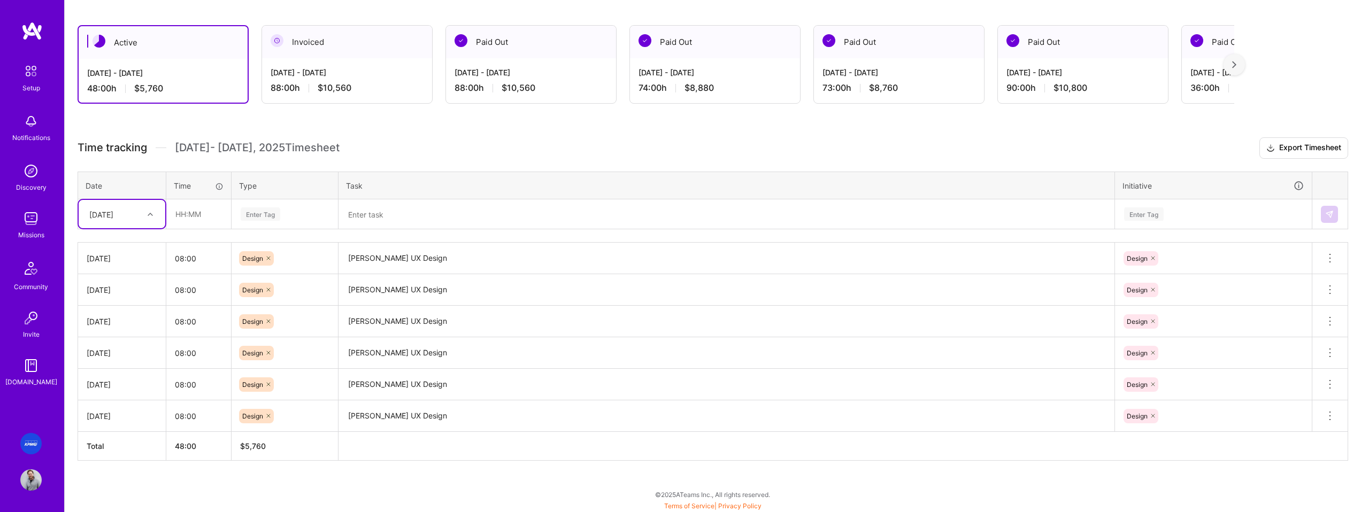
scroll to position [173, 0]
click at [134, 213] on div "[DATE]" at bounding box center [113, 213] width 59 height 18
click at [127, 383] on div "[DATE]" at bounding box center [122, 382] width 87 height 20
click at [195, 213] on input "text" at bounding box center [199, 213] width 64 height 28
type input "08:00"
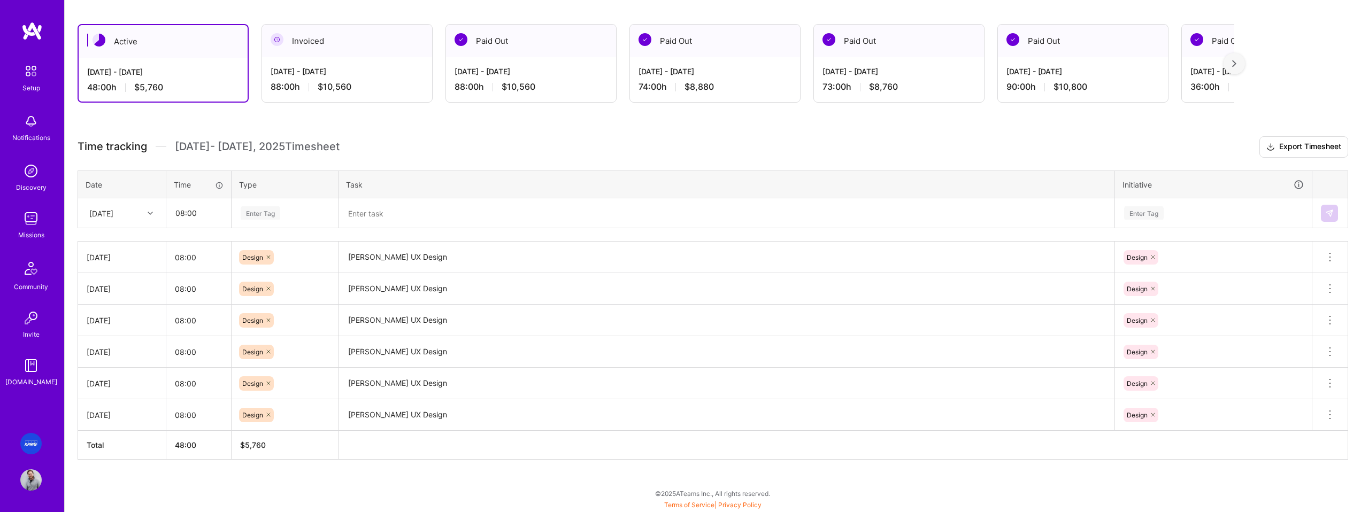
click at [275, 210] on div "Enter Tag" at bounding box center [261, 213] width 40 height 17
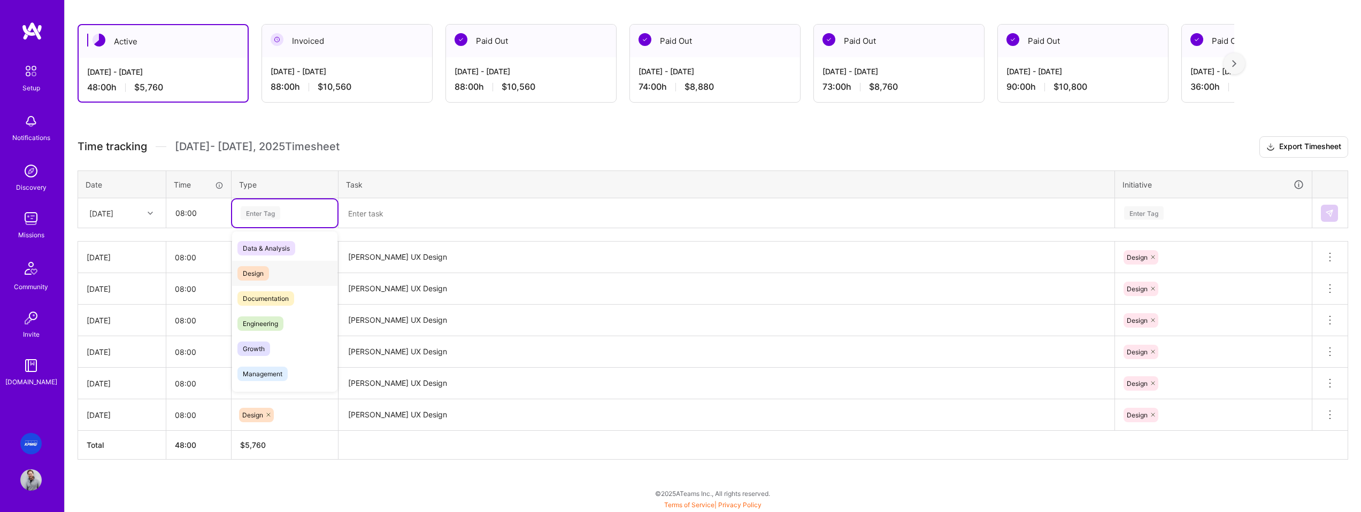
click at [264, 268] on span "Design" at bounding box center [253, 273] width 32 height 14
click at [378, 217] on textarea at bounding box center [727, 213] width 774 height 28
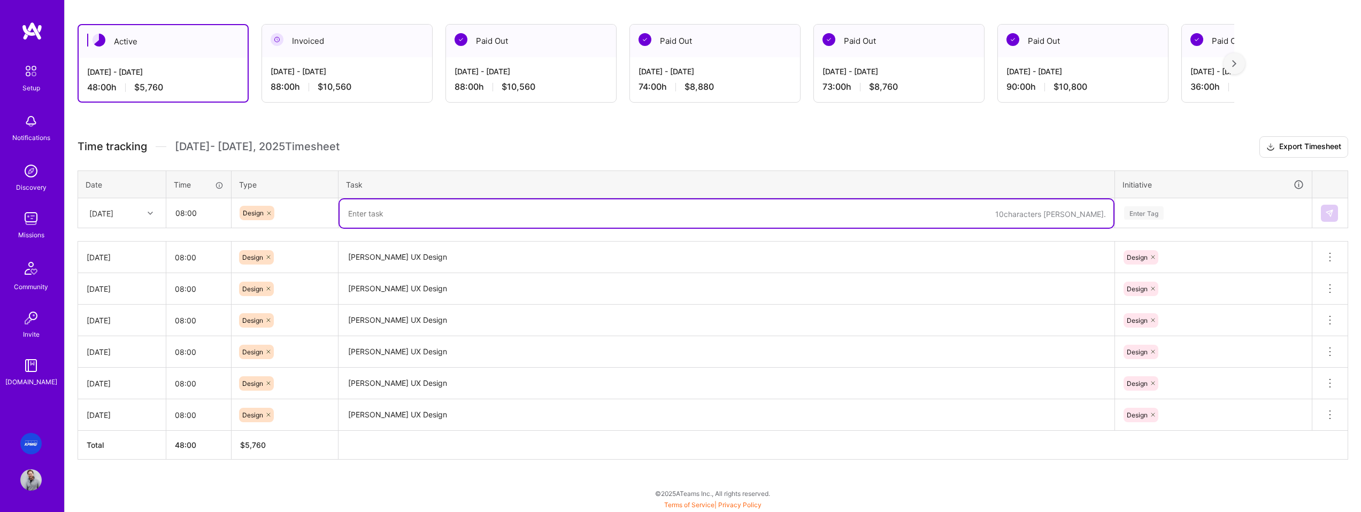
paste textarea "[PERSON_NAME] UX Design"
type textarea "[PERSON_NAME] UX Design"
click at [1157, 211] on div "Enter Tag" at bounding box center [1144, 213] width 40 height 17
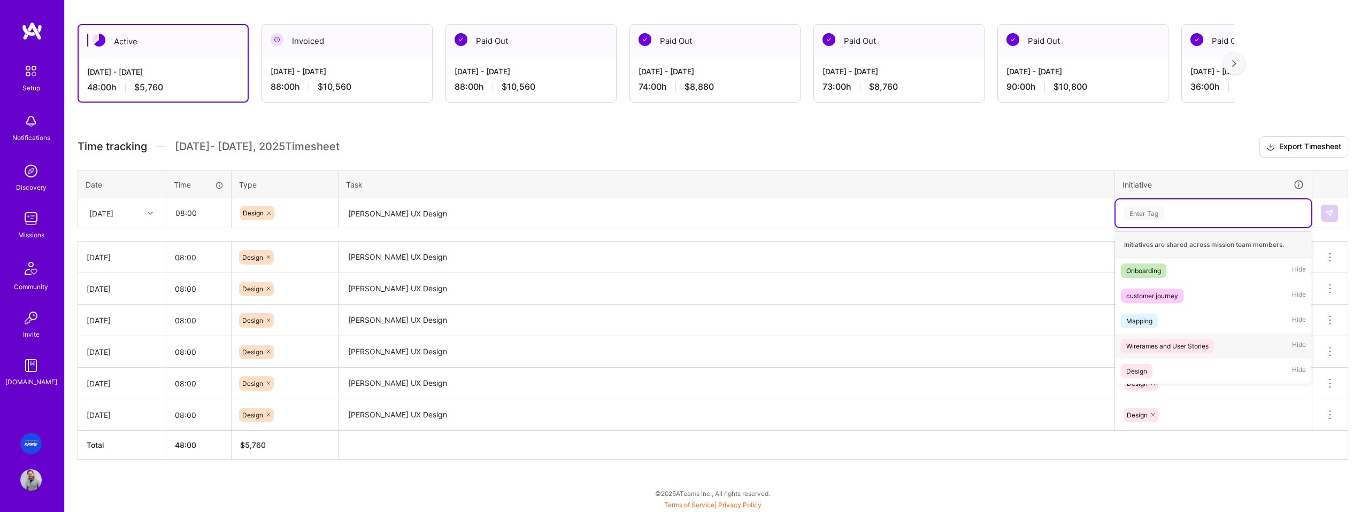
click at [1157, 363] on div "Design Hide" at bounding box center [1214, 371] width 196 height 25
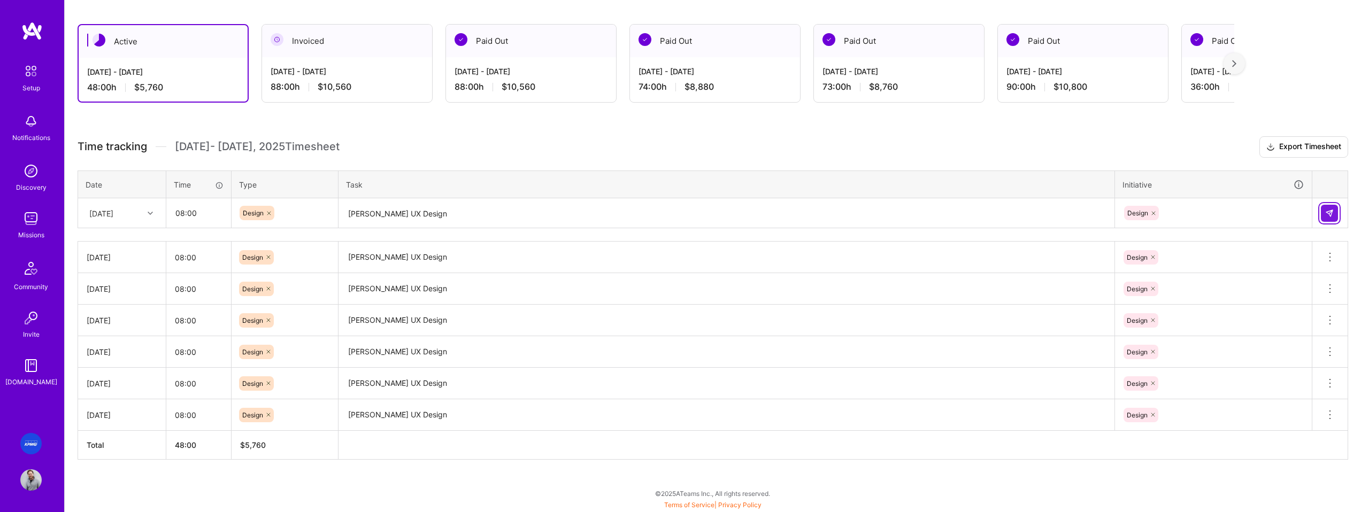
click at [1333, 209] on img at bounding box center [1329, 213] width 9 height 9
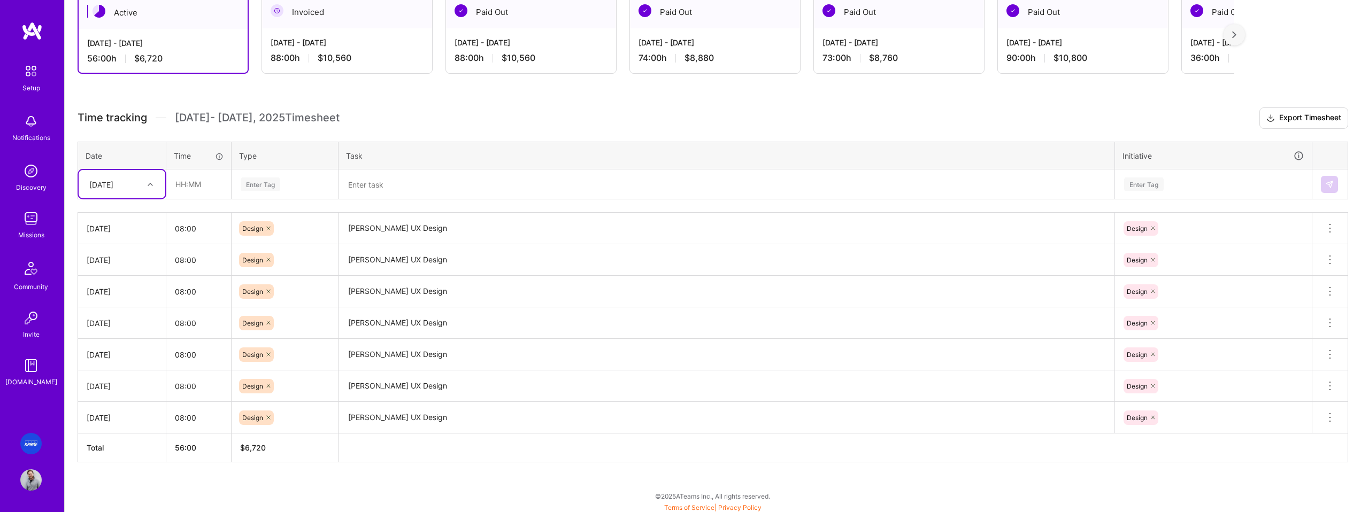
scroll to position [204, 0]
